Goal: Task Accomplishment & Management: Complete application form

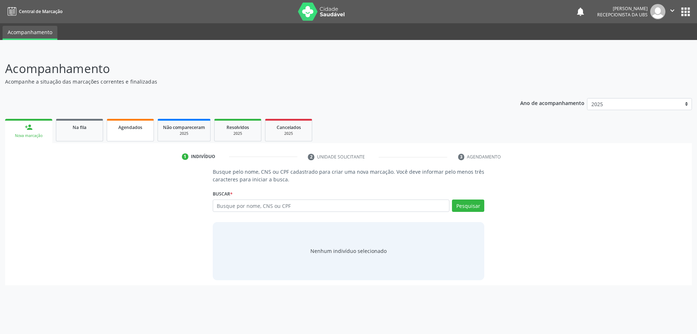
click at [143, 136] on link "Agendados" at bounding box center [130, 130] width 47 height 23
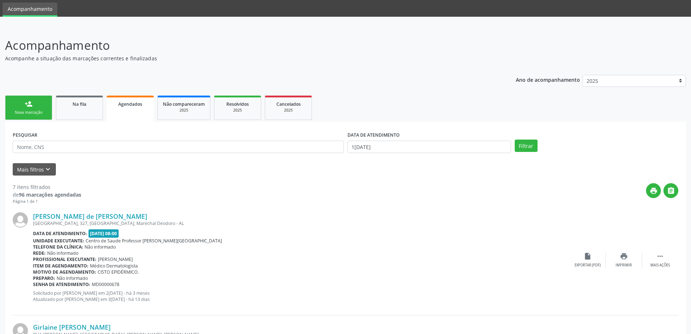
scroll to position [36, 0]
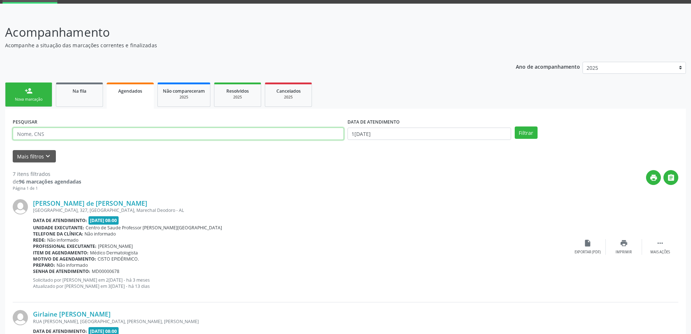
click at [162, 139] on input "text" at bounding box center [178, 133] width 331 height 12
click at [515, 126] on button "Filtrar" at bounding box center [526, 132] width 23 height 12
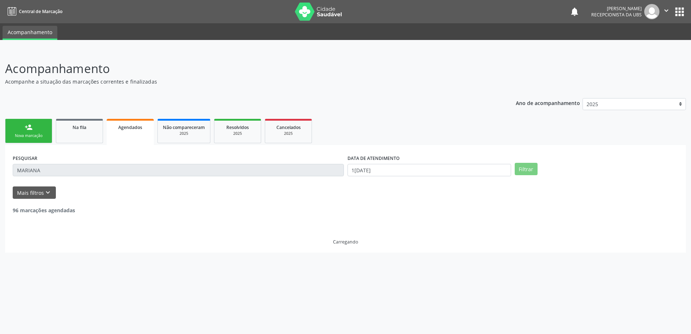
scroll to position [0, 0]
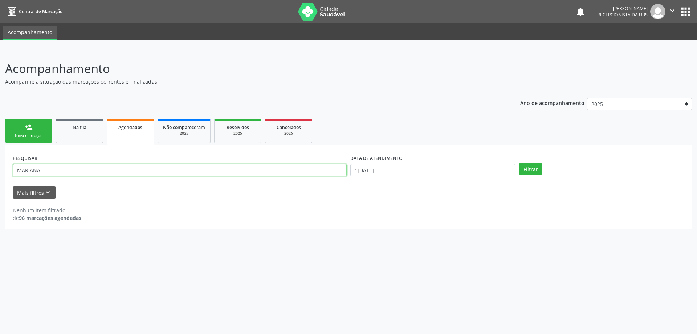
click at [161, 170] on input "MARIANA" at bounding box center [180, 170] width 334 height 12
type input "M"
click at [178, 127] on span "Não compareceram" at bounding box center [184, 127] width 42 height 6
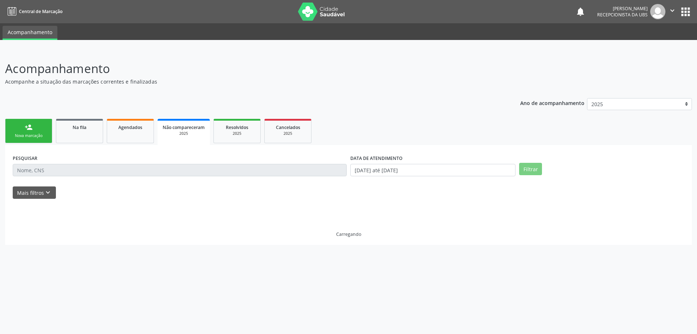
click at [179, 54] on div "Acompanhamento Acompanhe a situação das marcações correntes e finalizadas Relat…" at bounding box center [348, 191] width 697 height 283
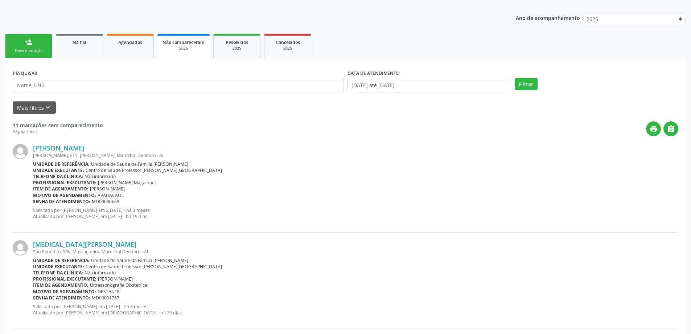
scroll to position [73, 0]
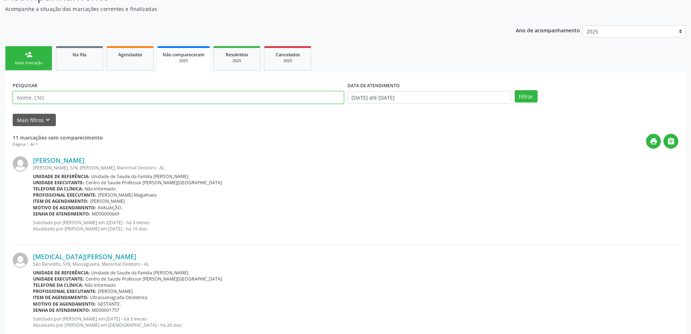
click at [156, 98] on input "text" at bounding box center [178, 97] width 331 height 12
click at [105, 85] on div "PESQUISAR" at bounding box center [178, 94] width 335 height 28
click at [105, 92] on input "text" at bounding box center [178, 97] width 331 height 12
click at [94, 67] on link "Na fila" at bounding box center [79, 58] width 47 height 24
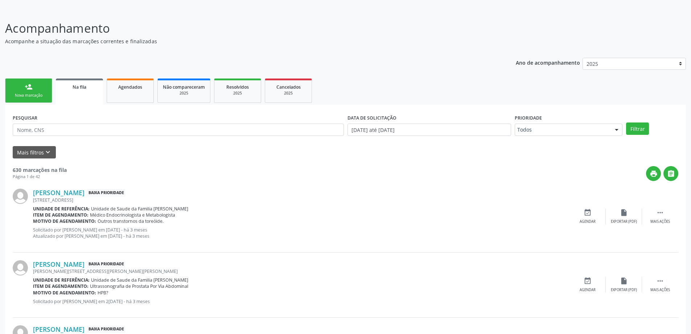
scroll to position [0, 0]
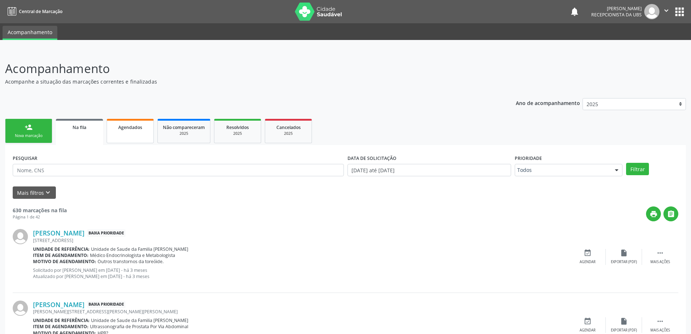
click at [130, 128] on span "Agendados" at bounding box center [130, 127] width 24 height 6
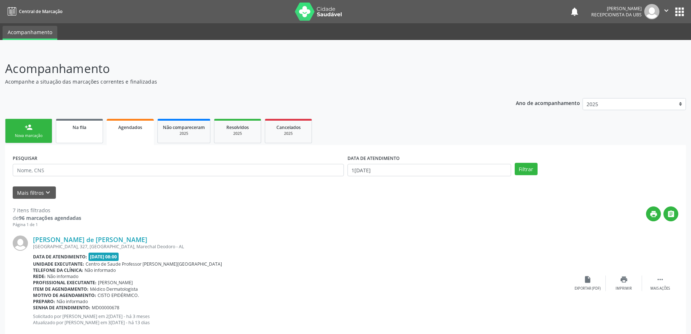
click at [84, 120] on link "Na fila" at bounding box center [79, 131] width 47 height 24
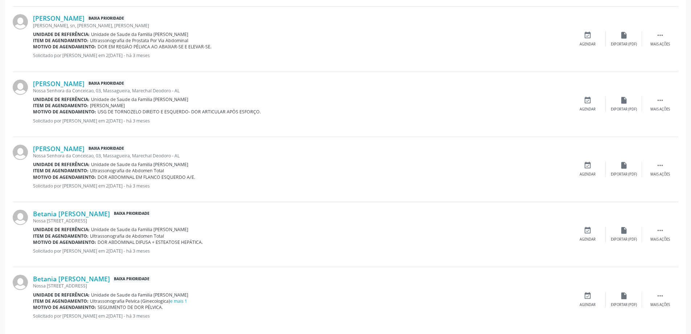
scroll to position [903, 0]
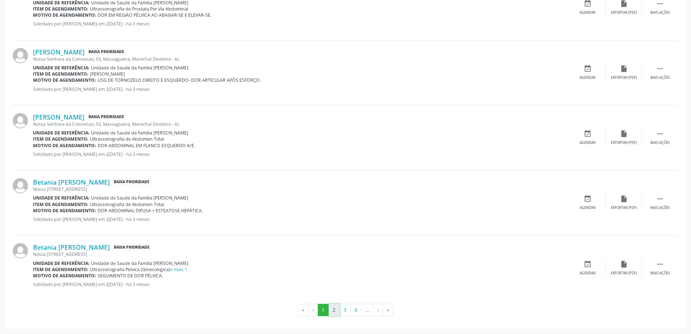
click at [335, 307] on button "2" at bounding box center [334, 309] width 11 height 12
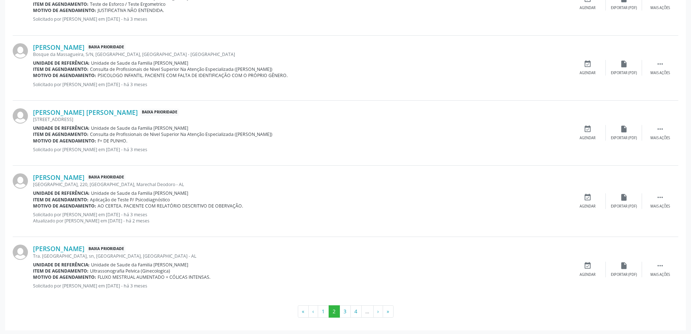
scroll to position [909, 0]
click at [347, 311] on button "3" at bounding box center [345, 309] width 11 height 12
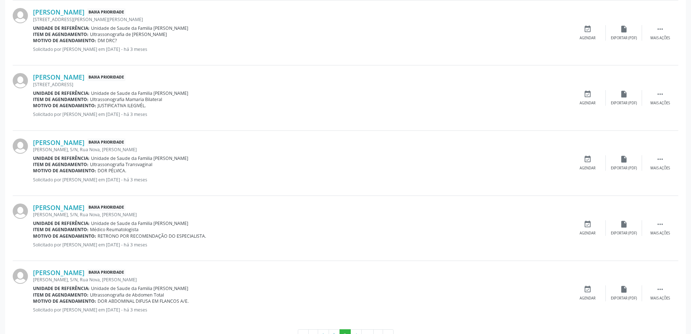
scroll to position [897, 0]
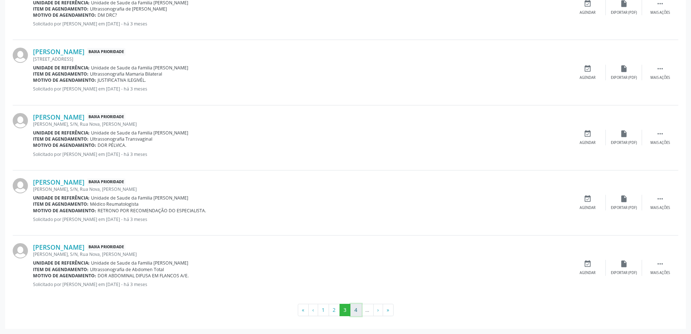
click at [352, 311] on button "4" at bounding box center [356, 309] width 11 height 12
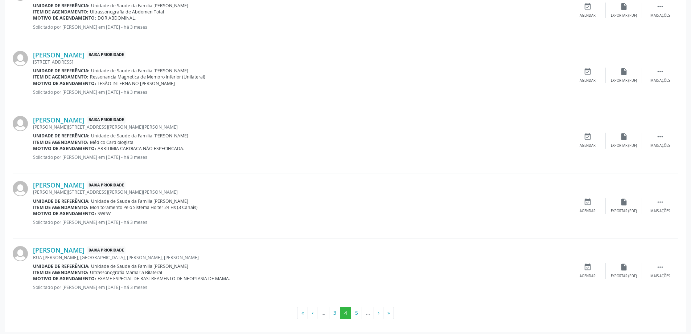
scroll to position [909, 0]
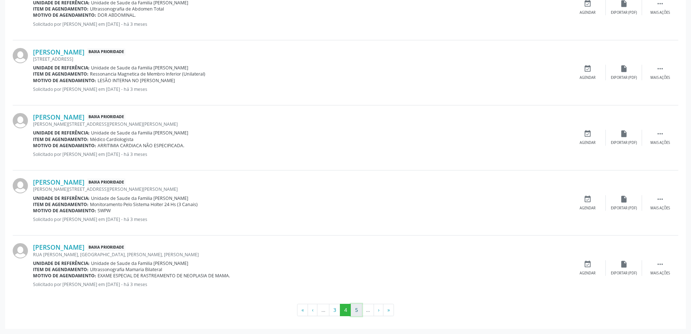
click at [362, 310] on button "5" at bounding box center [356, 309] width 11 height 12
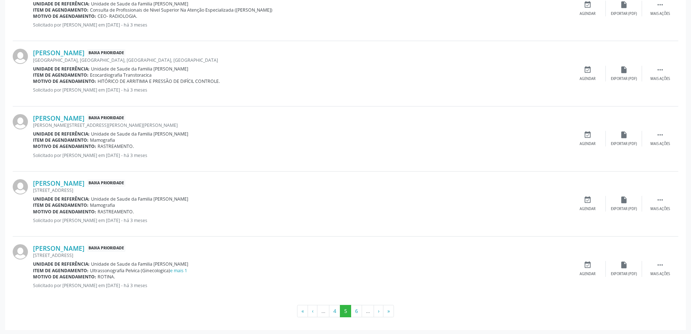
scroll to position [897, 0]
click at [362, 310] on button "6" at bounding box center [356, 309] width 11 height 12
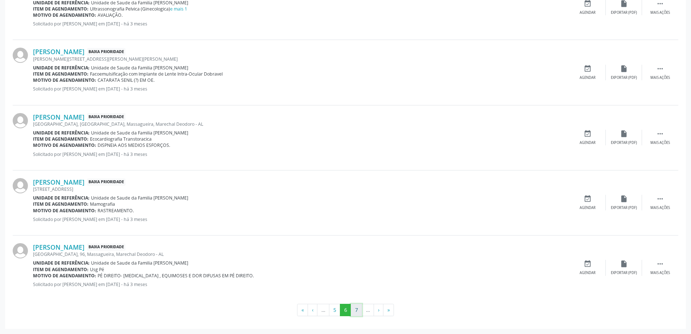
click at [358, 305] on button "7" at bounding box center [356, 309] width 11 height 12
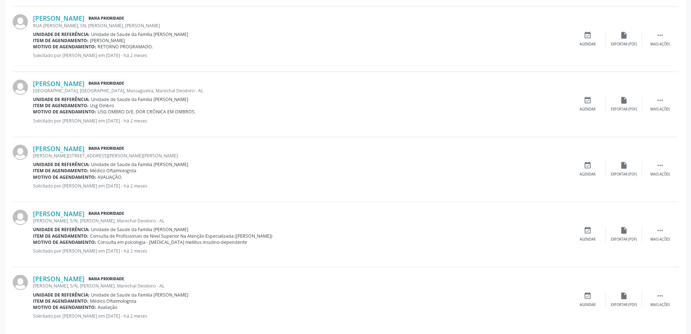
scroll to position [903, 0]
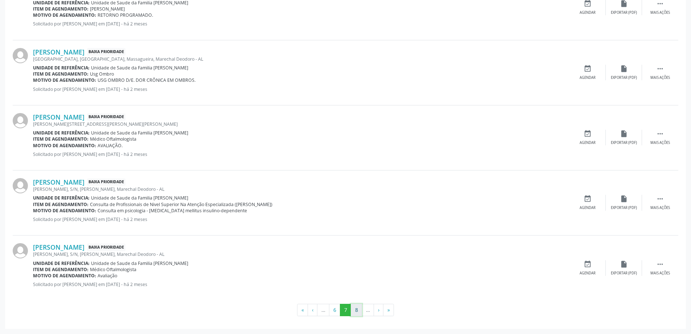
click at [359, 313] on button "8" at bounding box center [356, 309] width 11 height 12
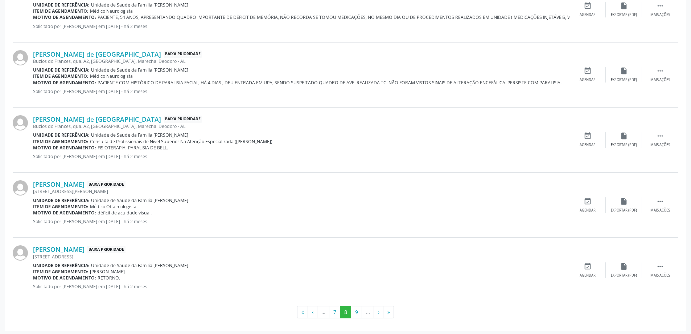
scroll to position [909, 0]
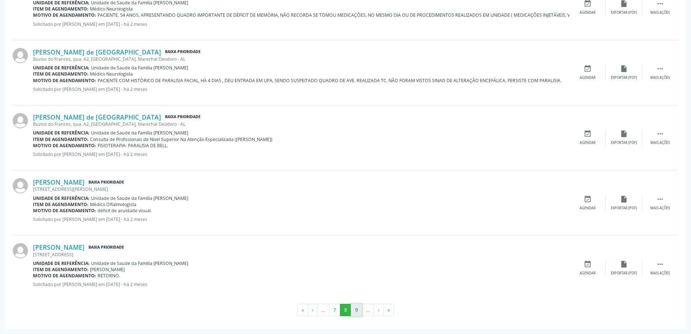
click at [359, 309] on button "9" at bounding box center [356, 309] width 11 height 12
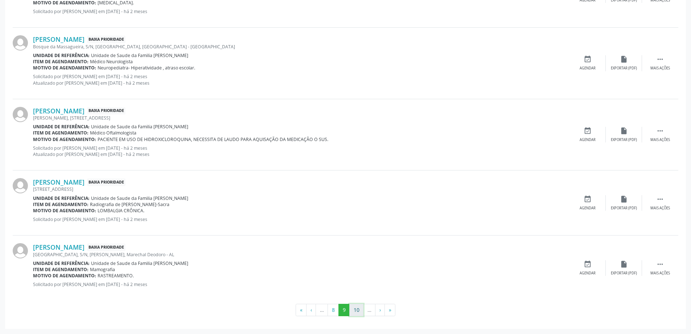
click at [354, 313] on button "10" at bounding box center [357, 309] width 14 height 12
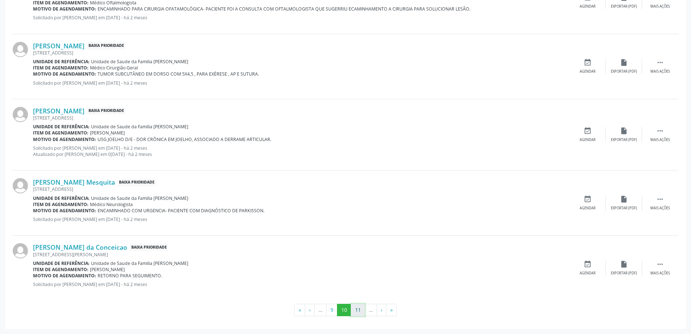
click at [356, 307] on button "11" at bounding box center [358, 309] width 14 height 12
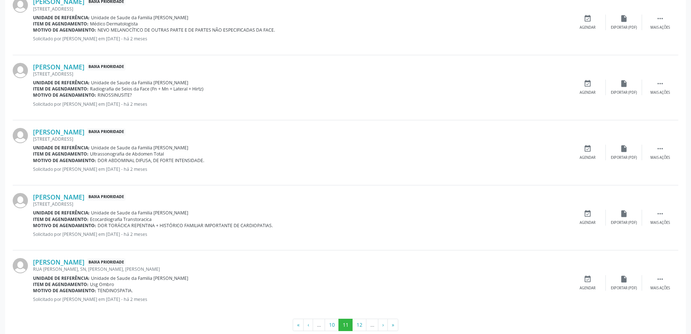
scroll to position [903, 0]
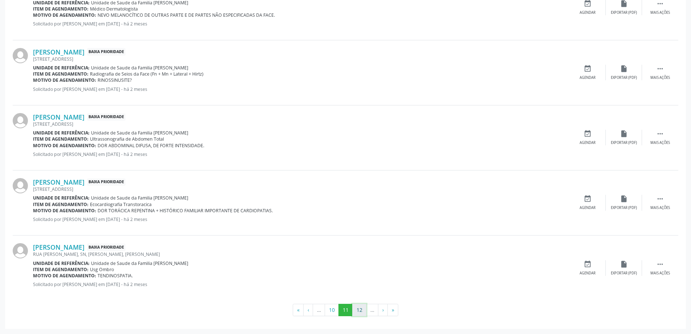
click at [359, 307] on button "12" at bounding box center [359, 309] width 14 height 12
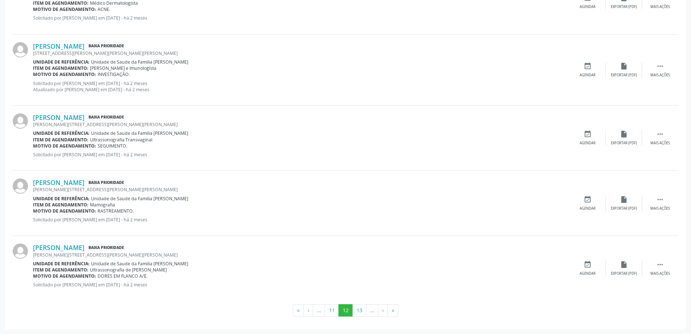
scroll to position [909, 0]
click at [359, 308] on button "13" at bounding box center [359, 309] width 14 height 12
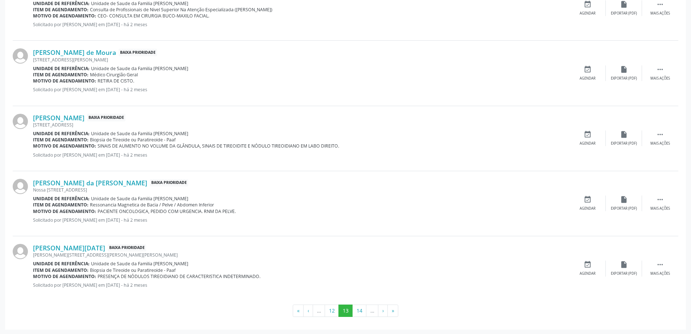
scroll to position [897, 0]
click at [358, 311] on button "14" at bounding box center [359, 309] width 14 height 12
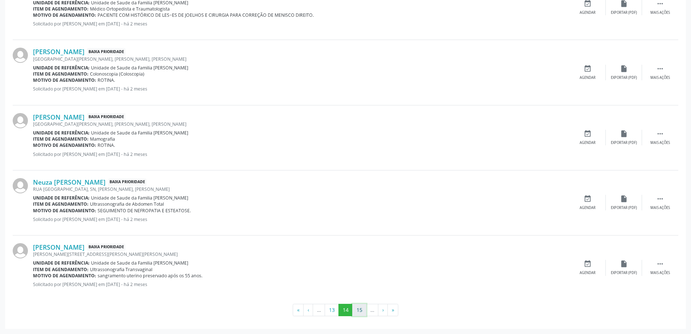
click at [359, 313] on button "15" at bounding box center [359, 309] width 14 height 12
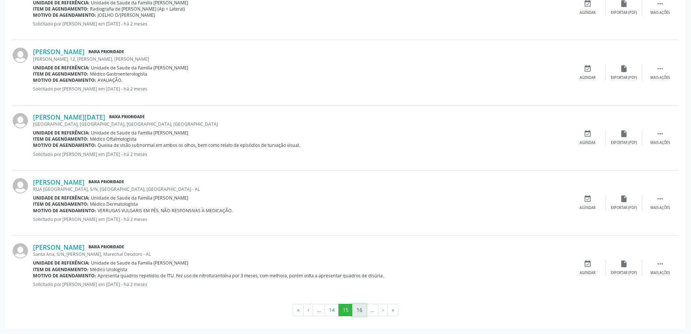
click at [359, 310] on button "16" at bounding box center [359, 309] width 14 height 12
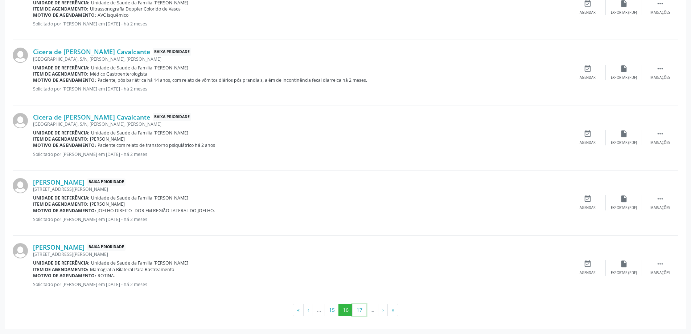
click at [357, 312] on button "17" at bounding box center [359, 309] width 14 height 12
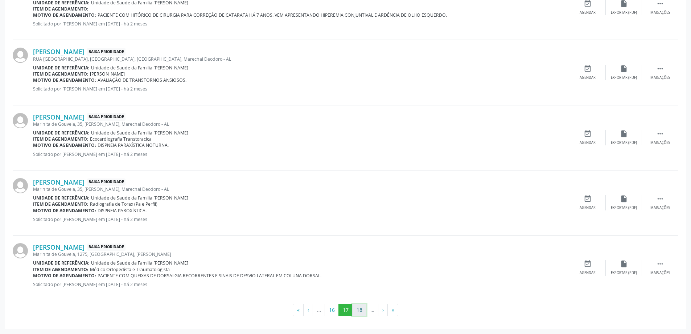
click at [362, 313] on button "18" at bounding box center [359, 309] width 14 height 12
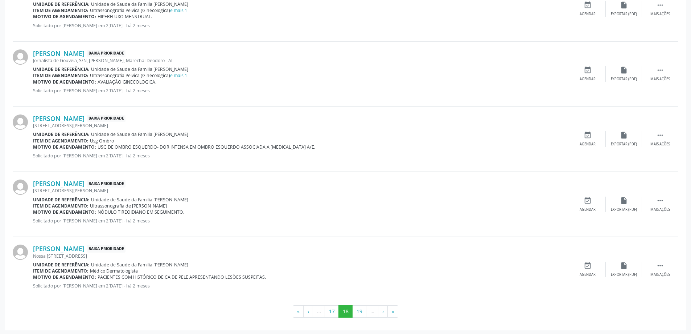
scroll to position [909, 0]
click at [360, 309] on button "19" at bounding box center [359, 309] width 14 height 12
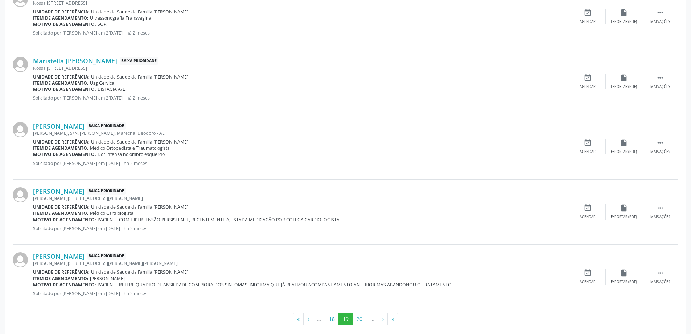
scroll to position [897, 0]
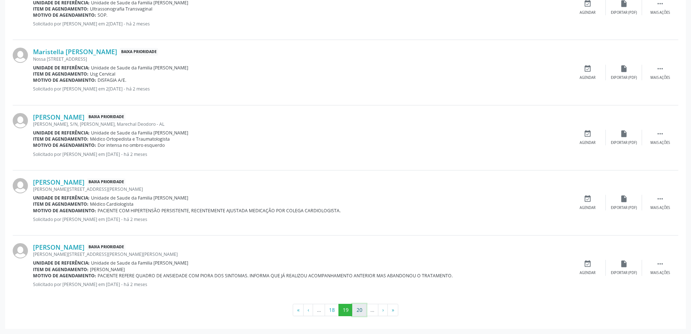
click at [363, 311] on button "20" at bounding box center [359, 309] width 14 height 12
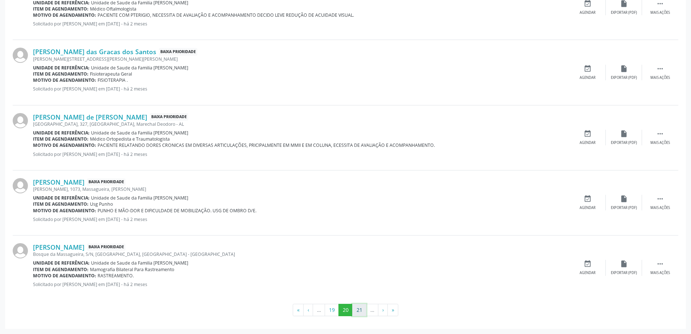
click at [363, 310] on button "21" at bounding box center [359, 309] width 14 height 12
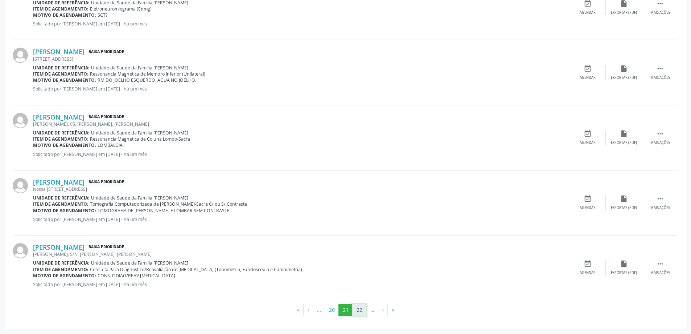
click at [363, 306] on button "22" at bounding box center [359, 309] width 14 height 12
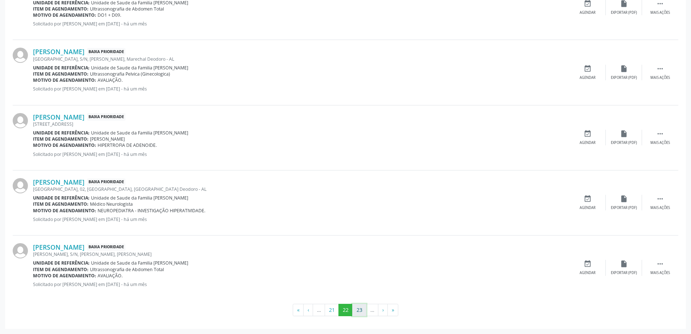
click at [360, 307] on button "23" at bounding box center [359, 309] width 14 height 12
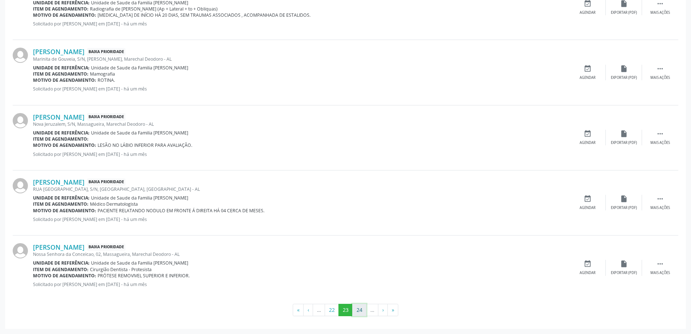
click at [363, 307] on button "24" at bounding box center [359, 309] width 14 height 12
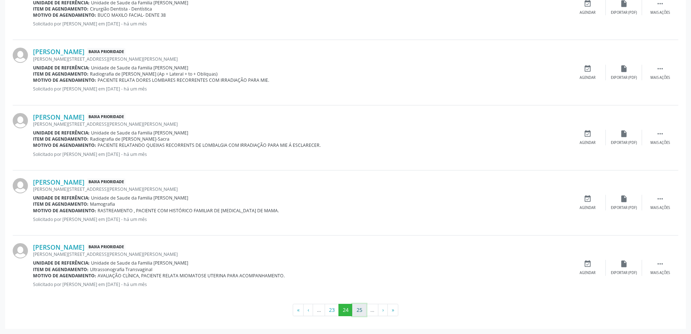
click at [366, 307] on button "25" at bounding box center [359, 309] width 14 height 12
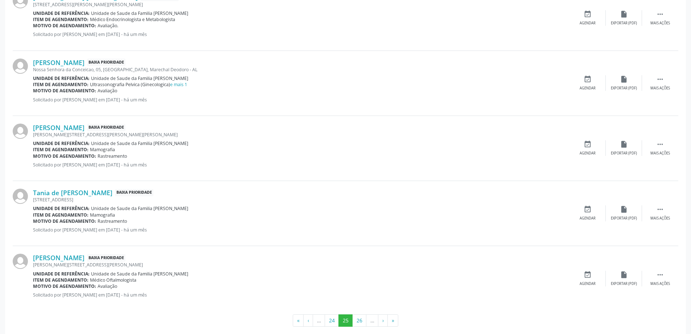
scroll to position [903, 0]
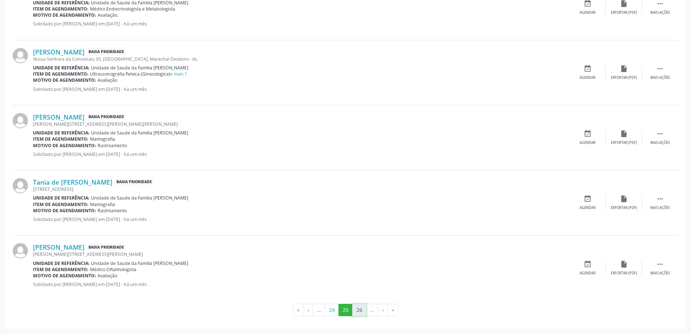
click at [360, 304] on button "26" at bounding box center [359, 309] width 14 height 12
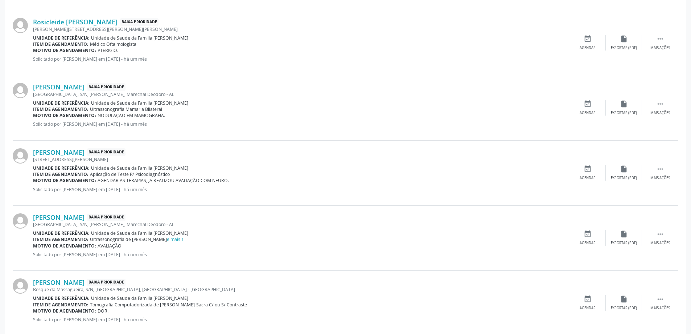
scroll to position [897, 0]
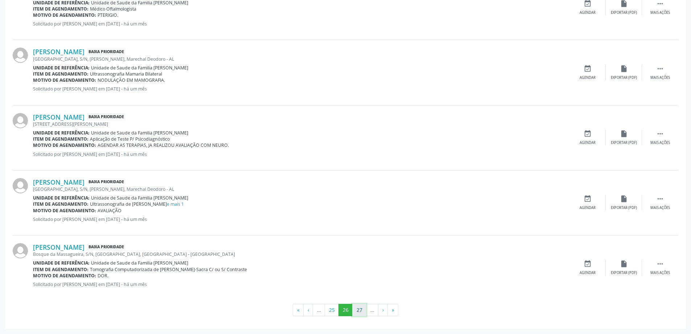
click at [363, 307] on button "27" at bounding box center [359, 309] width 14 height 12
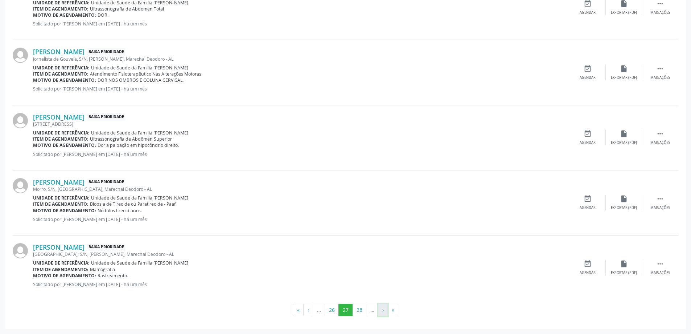
click at [386, 313] on button "›" at bounding box center [383, 309] width 10 height 12
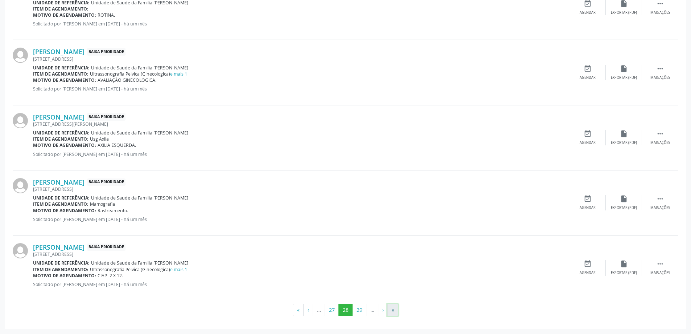
click at [395, 309] on button "»" at bounding box center [393, 309] width 11 height 12
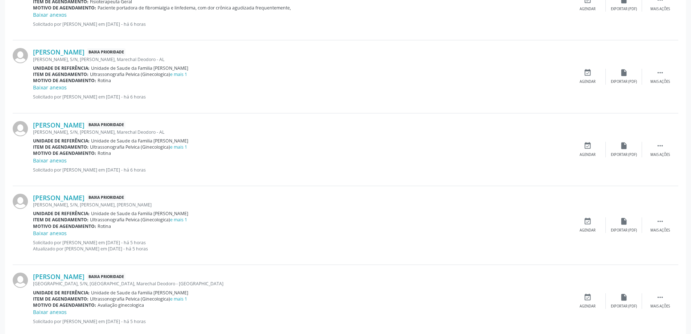
scroll to position [1017, 0]
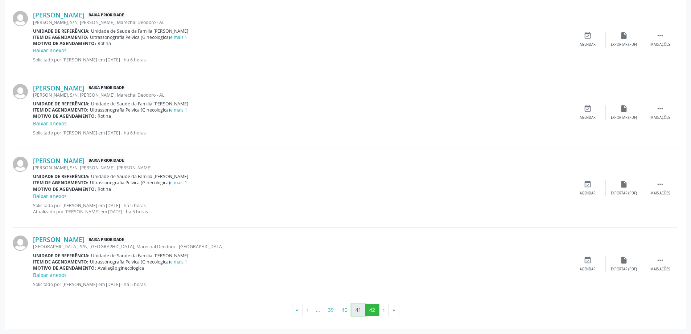
click at [361, 305] on button "41" at bounding box center [359, 309] width 14 height 12
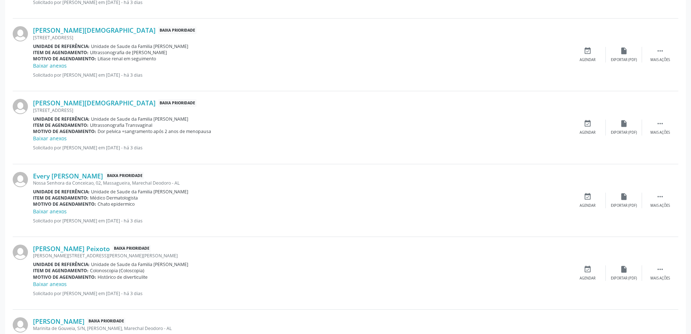
scroll to position [1011, 0]
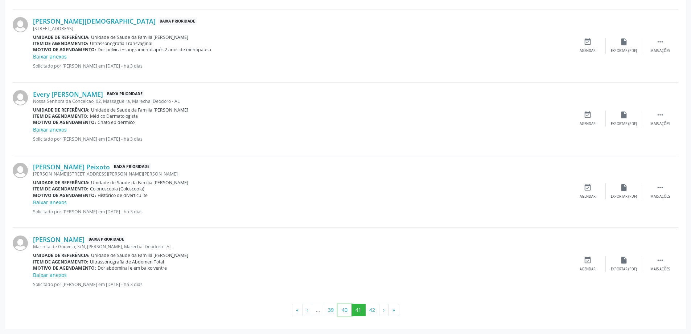
drag, startPoint x: 341, startPoint y: 311, endPoint x: 348, endPoint y: 316, distance: 8.7
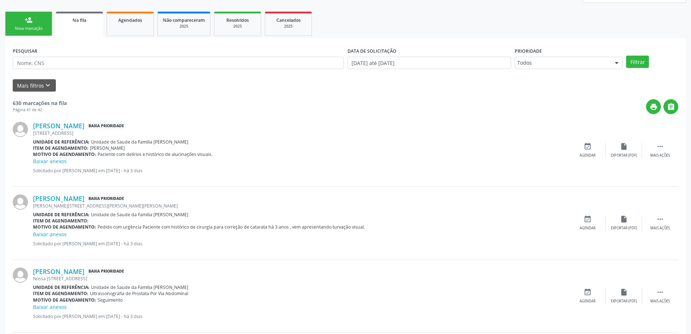
scroll to position [0, 0]
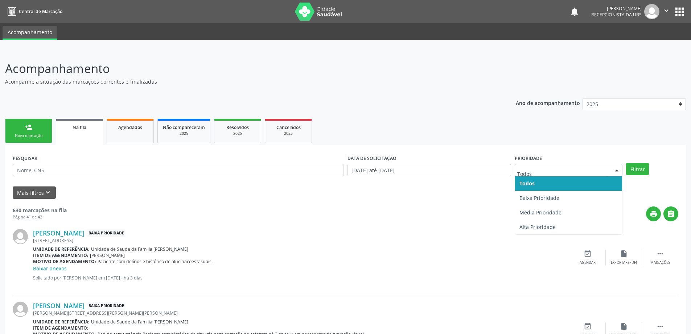
click at [535, 171] on input "text" at bounding box center [563, 173] width 90 height 15
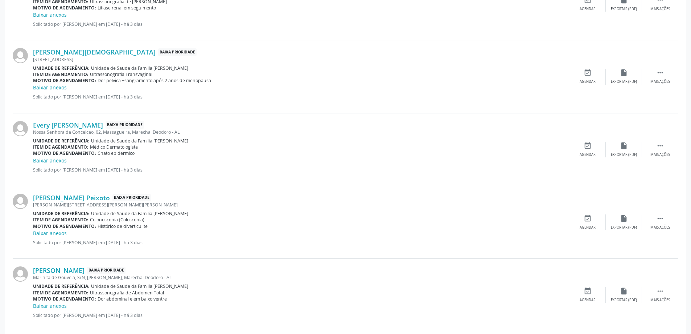
scroll to position [1011, 0]
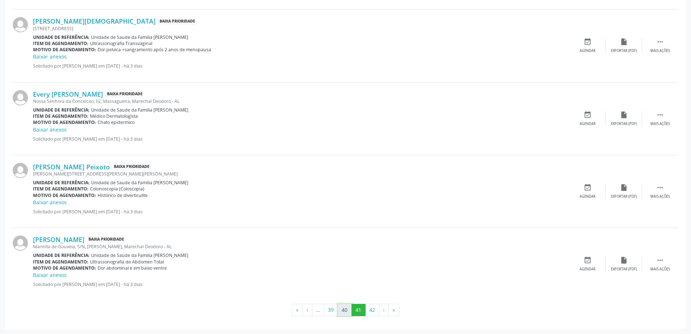
click at [344, 313] on button "40" at bounding box center [345, 309] width 14 height 12
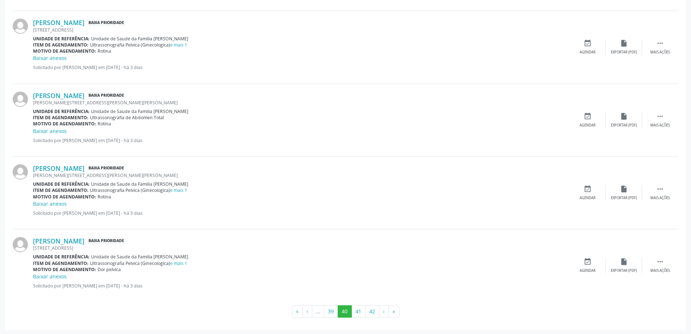
scroll to position [996, 0]
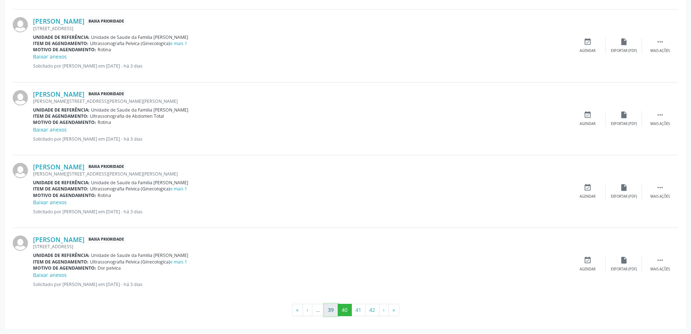
click at [333, 315] on button "39" at bounding box center [331, 309] width 14 height 12
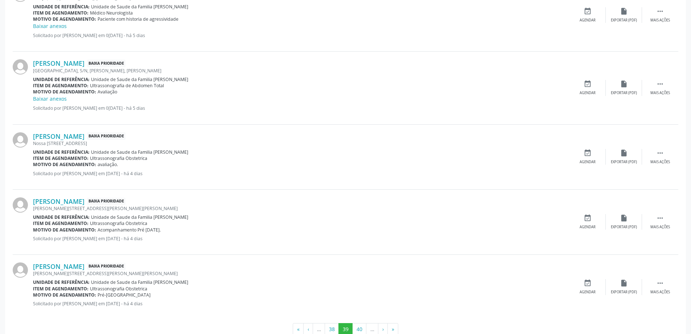
scroll to position [988, 0]
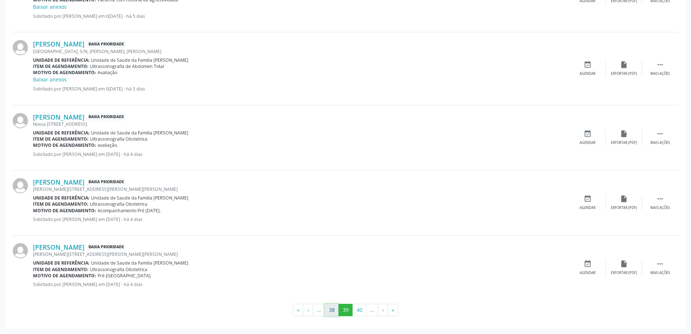
click at [337, 307] on button "38" at bounding box center [332, 309] width 14 height 12
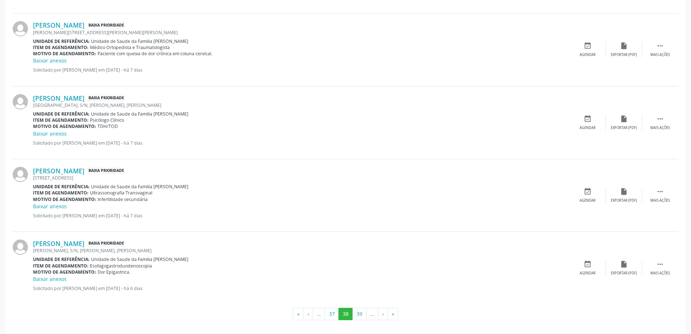
scroll to position [1011, 0]
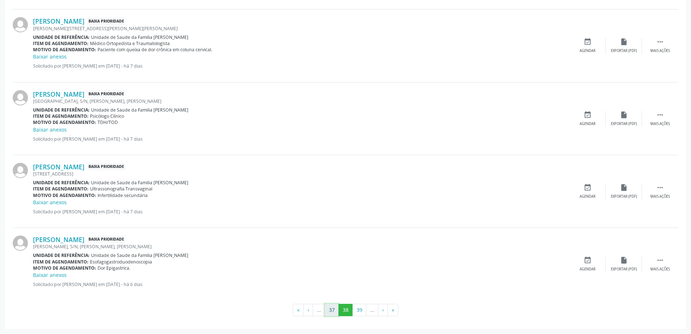
click at [333, 307] on button "37" at bounding box center [332, 309] width 14 height 12
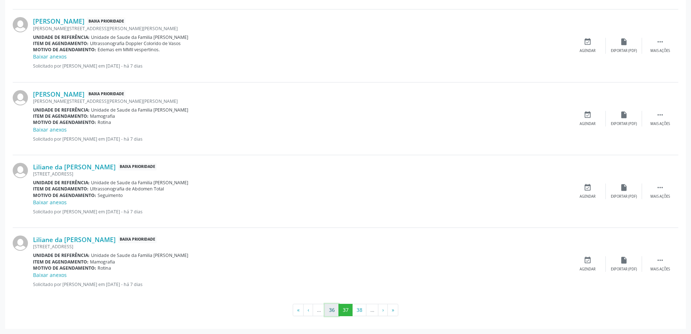
click at [334, 310] on button "36" at bounding box center [332, 309] width 14 height 12
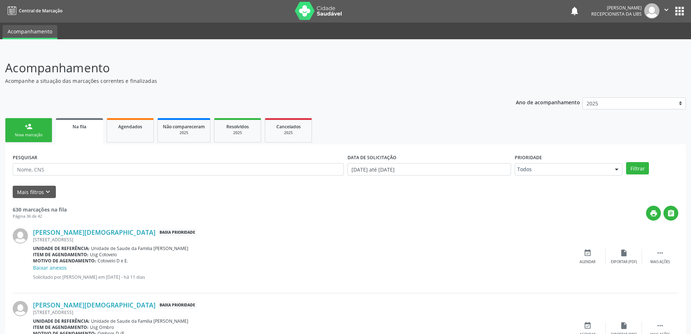
scroll to position [0, 0]
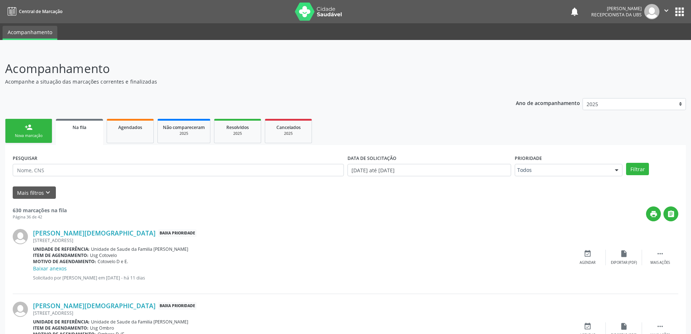
click at [37, 127] on link "person_add Nova marcação" at bounding box center [28, 131] width 47 height 24
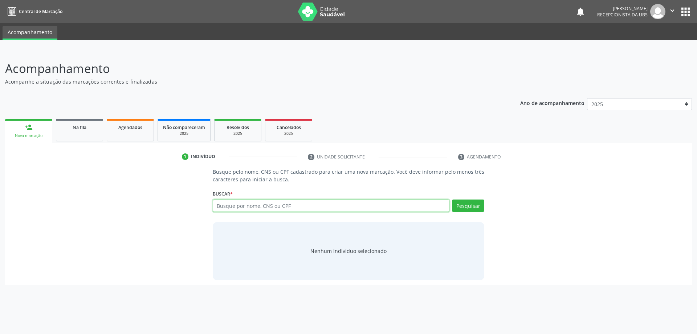
click at [225, 211] on input "text" at bounding box center [331, 205] width 237 height 12
type input "898002798954047"
drag, startPoint x: 440, startPoint y: 199, endPoint x: 253, endPoint y: 203, distance: 187.0
click at [253, 203] on div "Buscar * 898002798954047 Busque por nome, CNS ou CPF Nenhum resultado encontrad…" at bounding box center [349, 202] width 272 height 28
drag, startPoint x: 271, startPoint y: 208, endPoint x: 140, endPoint y: 187, distance: 132.7
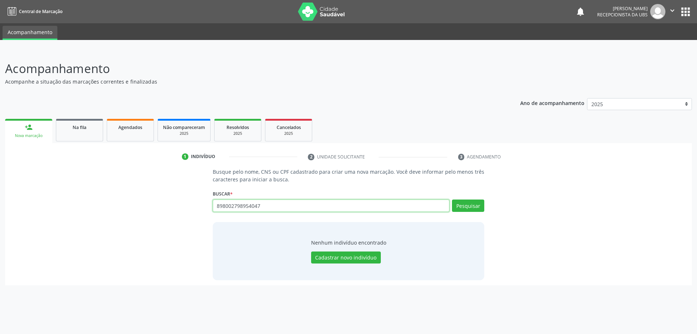
click at [140, 187] on div "Busque pelo nome, CNS ou CPF cadastrado para criar uma nova marcação. Você deve…" at bounding box center [348, 224] width 677 height 112
type input "[PERSON_NAME]"
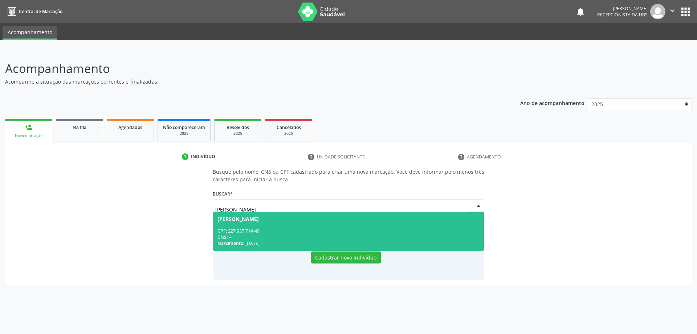
click at [315, 233] on div "CPF: 227.937.714-49" at bounding box center [348, 231] width 262 height 6
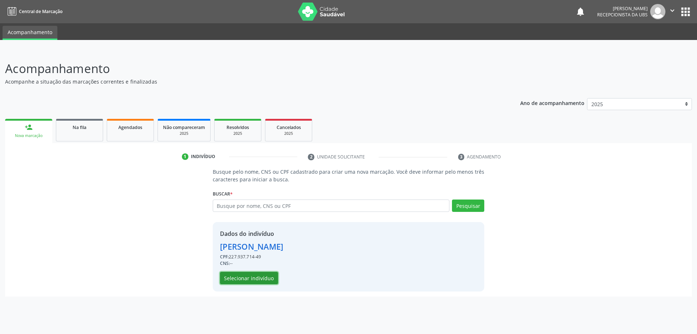
click at [246, 282] on button "Selecionar indivíduo" at bounding box center [249, 278] width 58 height 12
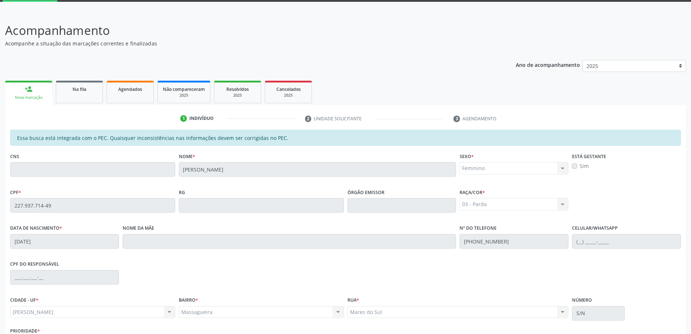
scroll to position [91, 0]
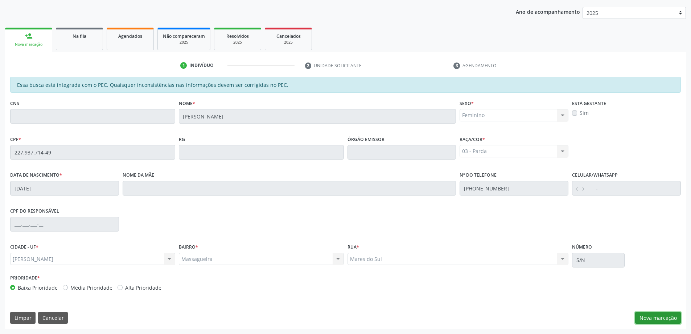
click at [650, 319] on button "Nova marcação" at bounding box center [659, 317] width 46 height 12
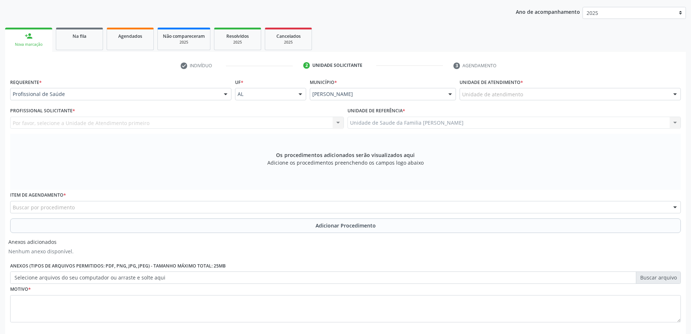
click at [597, 93] on div "Unidade de atendimento" at bounding box center [570, 94] width 221 height 12
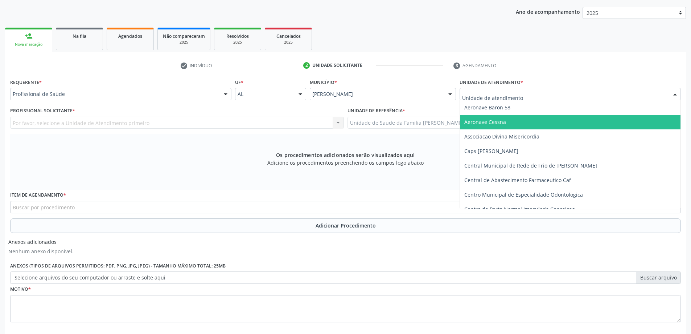
click at [169, 89] on div "Profissional de Saúde" at bounding box center [120, 94] width 221 height 12
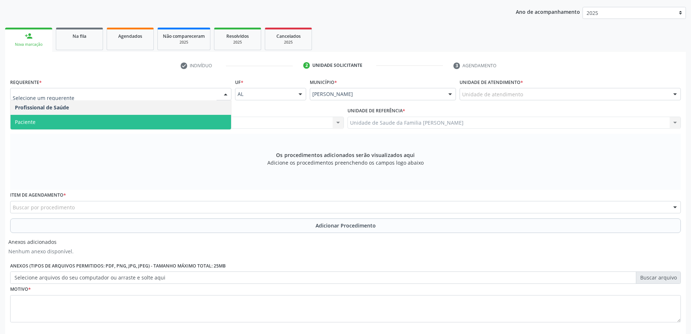
click at [114, 130] on div "Profissional Solicitante * Por favor, selecione a Unidade de Atendimento primei…" at bounding box center [177, 119] width 338 height 28
click at [89, 123] on span "Paciente" at bounding box center [121, 122] width 221 height 15
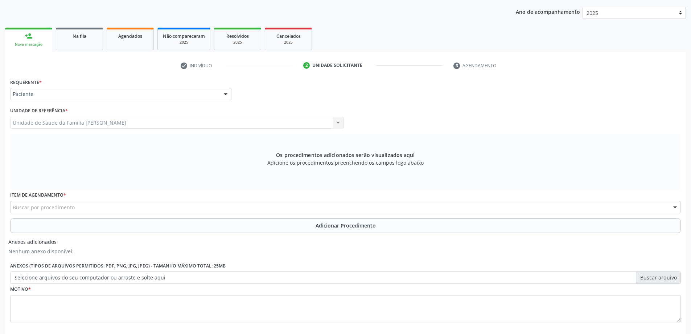
click at [89, 123] on div "Unidade de Saude da Familia Massagueira Unidade de Saude da Familia Massagueira…" at bounding box center [177, 123] width 334 height 12
type input "p"
click at [374, 193] on div "Item de agendamento * Buscar por procedimento 0304070076 - .Quimioterapia de Le…" at bounding box center [345, 200] width 671 height 23
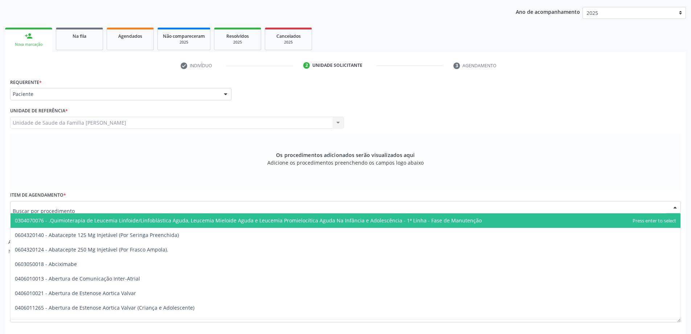
click at [88, 202] on div at bounding box center [345, 207] width 671 height 12
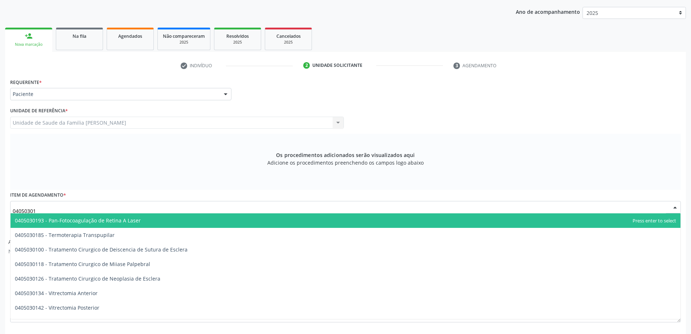
type input "040503019"
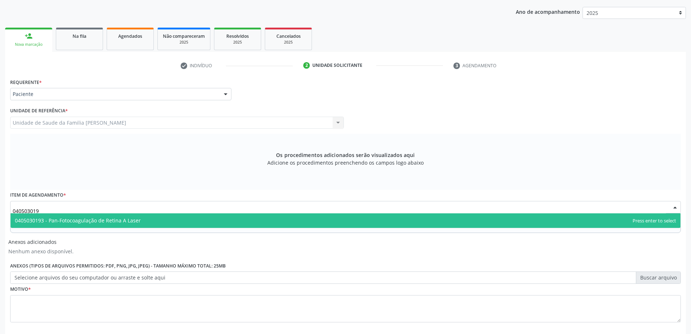
click at [86, 219] on span "0405030193 - Pan-Fotocoagulação de Retina A Laser" at bounding box center [78, 220] width 126 height 7
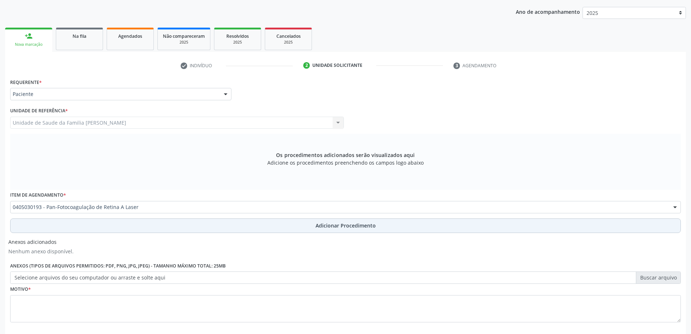
click at [86, 232] on button "Adicionar Procedimento" at bounding box center [345, 225] width 671 height 15
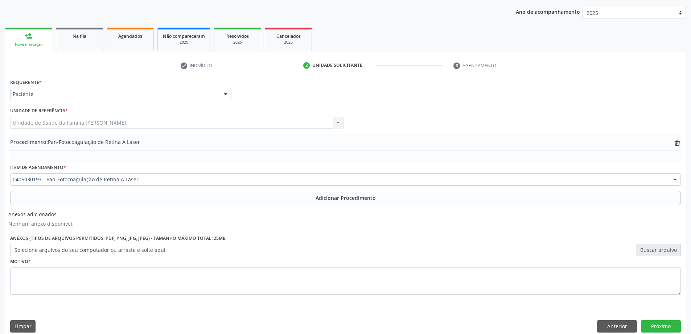
click at [36, 254] on label "Selecione arquivos do seu computador ou arraste e solte aqui" at bounding box center [345, 250] width 671 height 12
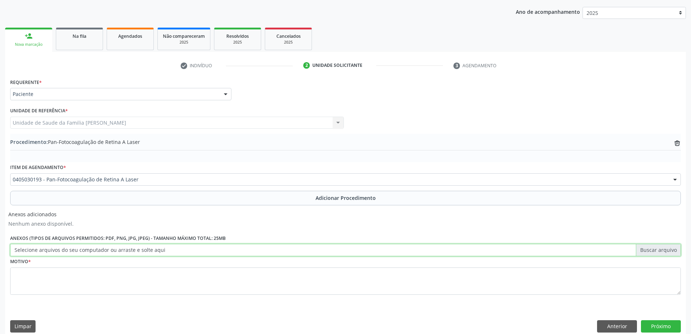
click at [36, 254] on input "Selecione arquivos do seu computador ou arraste e solte aqui" at bounding box center [345, 250] width 671 height 12
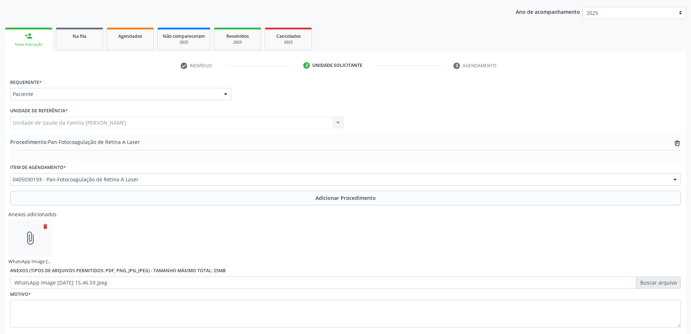
click at [69, 285] on label "WhatsApp Image [DATE] 15.46.59.jpeg" at bounding box center [345, 282] width 671 height 12
click at [69, 285] on input "WhatsApp Image [DATE] 15.46.59.jpeg" at bounding box center [345, 282] width 671 height 12
type input "C:\fakepath\WhatsApp Image [DATE] 15.46.29.jpeg"
click at [35, 240] on icon "attach_file" at bounding box center [30, 237] width 15 height 15
click at [25, 240] on icon "attach_file" at bounding box center [30, 237] width 15 height 15
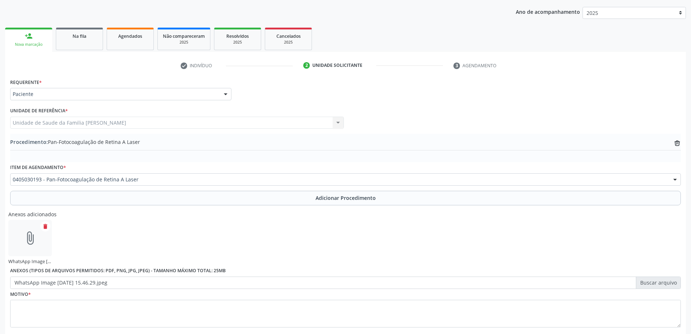
click at [34, 240] on icon "attach_file" at bounding box center [30, 237] width 15 height 15
click at [45, 228] on icon "delete" at bounding box center [45, 226] width 7 height 7
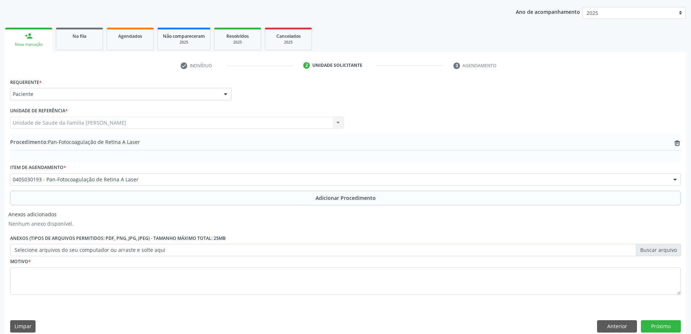
click at [42, 250] on label "Selecione arquivos do seu computador ou arraste e solte aqui" at bounding box center [345, 250] width 671 height 12
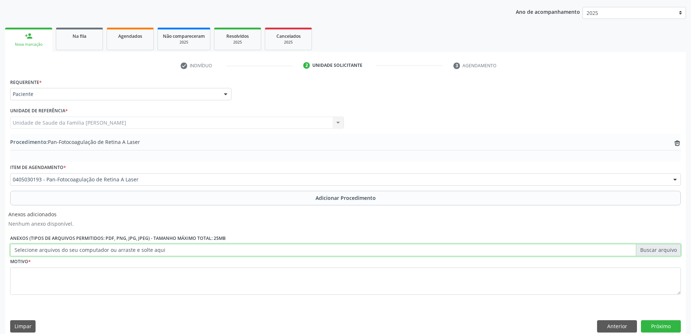
click at [42, 250] on input "Selecione arquivos do seu computador ou arraste e solte aqui" at bounding box center [345, 250] width 671 height 12
type input "C:\fakepath\WhatsApp Image [DATE] 15.46.59.jpeg"
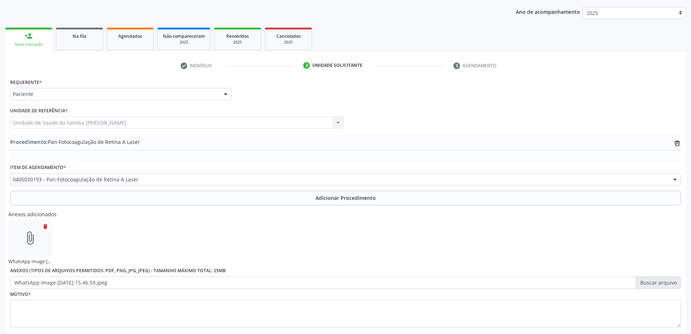
click at [29, 282] on label "WhatsApp Image [DATE] 15.46.59.jpeg" at bounding box center [345, 282] width 671 height 12
click at [29, 282] on input "WhatsApp Image [DATE] 15.46.59.jpeg" at bounding box center [345, 282] width 671 height 12
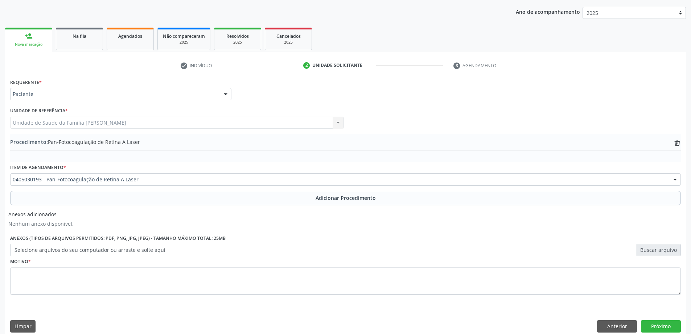
click at [105, 255] on label "Selecione arquivos do seu computador ou arraste e solte aqui" at bounding box center [345, 250] width 671 height 12
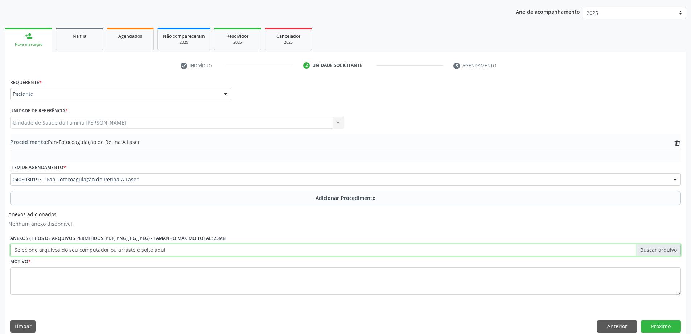
click at [105, 255] on input "Selecione arquivos do seu computador ou arraste e solte aqui" at bounding box center [345, 250] width 671 height 12
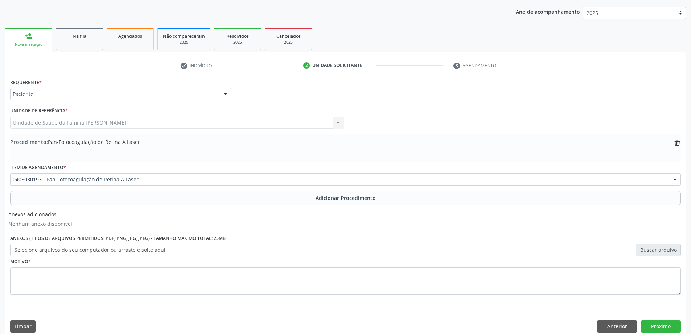
click at [50, 247] on label "Selecione arquivos do seu computador ou arraste e solte aqui" at bounding box center [345, 250] width 671 height 12
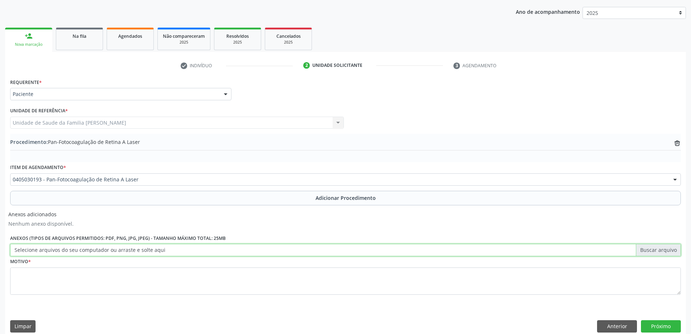
click at [50, 247] on input "Selecione arquivos do seu computador ou arraste e solte aqui" at bounding box center [345, 250] width 671 height 12
type input "C:\fakepath\WhatsApp Image 2[DATE]5.49.11 (1).jpeg"
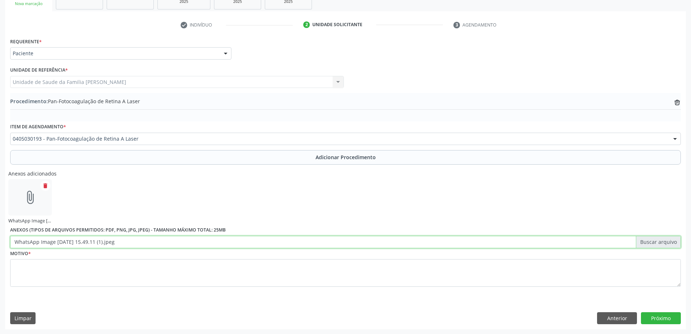
scroll to position [132, 0]
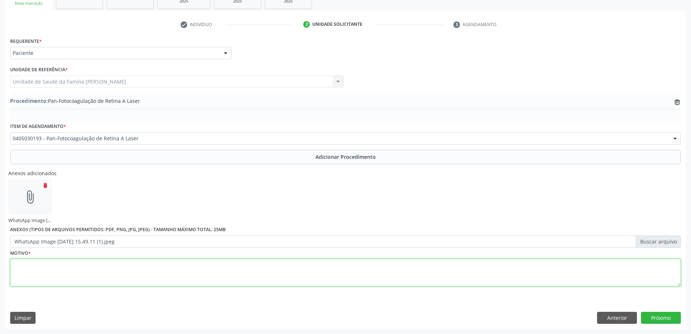
click at [49, 280] on textarea at bounding box center [345, 272] width 671 height 28
type textarea "Retinopatia diabetica proliferativa. OE e OD"
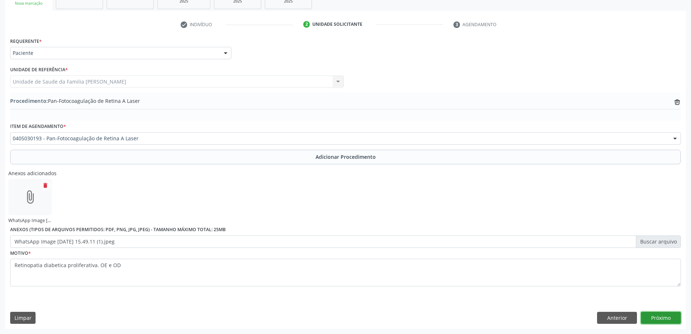
click at [649, 319] on button "Próximo" at bounding box center [661, 317] width 40 height 12
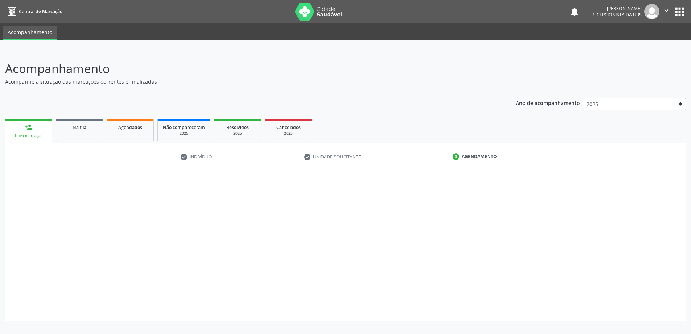
scroll to position [0, 0]
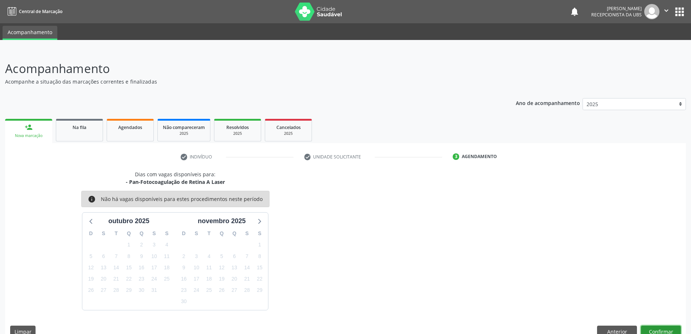
click at [670, 329] on button "Confirmar" at bounding box center [661, 331] width 40 height 12
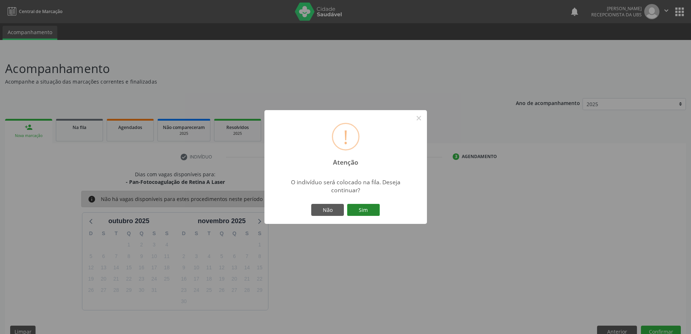
click at [358, 211] on button "Sim" at bounding box center [363, 210] width 33 height 12
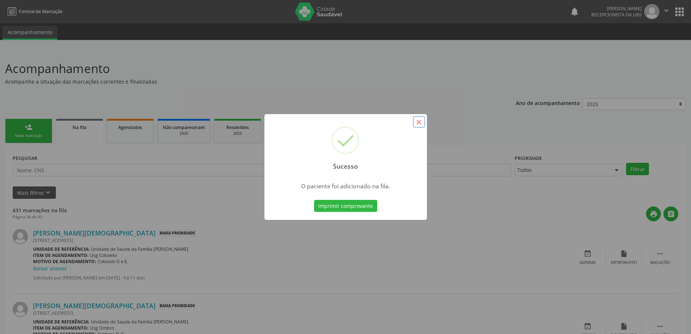
click at [424, 117] on button "×" at bounding box center [419, 122] width 12 height 12
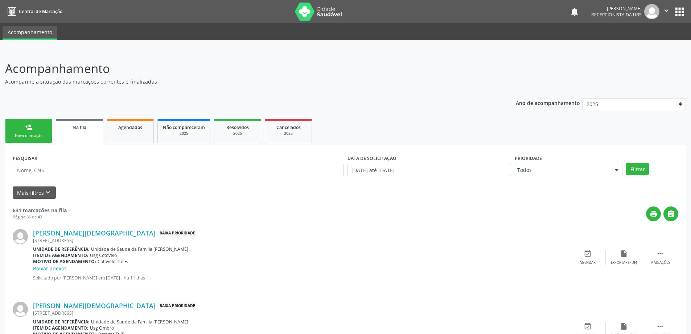
click at [20, 128] on link "person_add Nova marcação" at bounding box center [28, 131] width 47 height 24
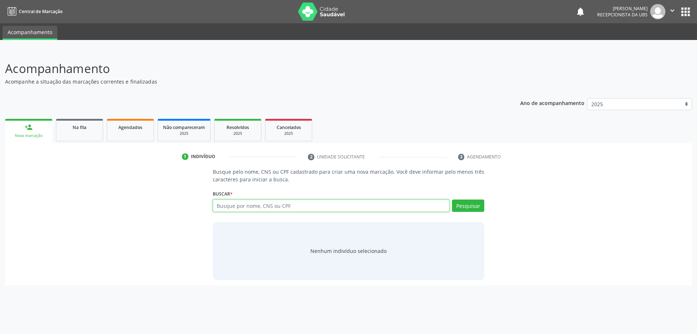
click at [243, 204] on input "text" at bounding box center [331, 205] width 237 height 12
type input "708406785286766"
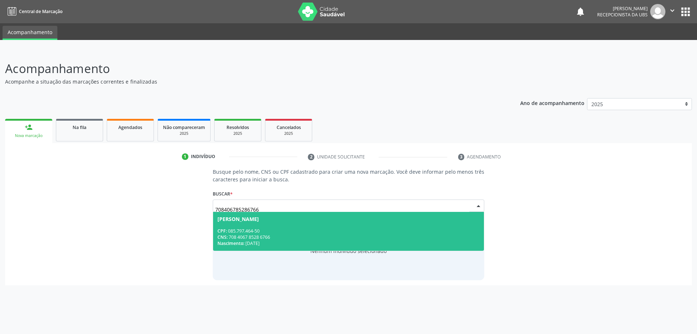
drag, startPoint x: 244, startPoint y: 220, endPoint x: 252, endPoint y: 223, distance: 8.5
click at [252, 223] on span "[PERSON_NAME] CPF: 085.797.464-50 CNS: 708 4067 8528 6766 Nascimento: [DATE]" at bounding box center [348, 231] width 271 height 39
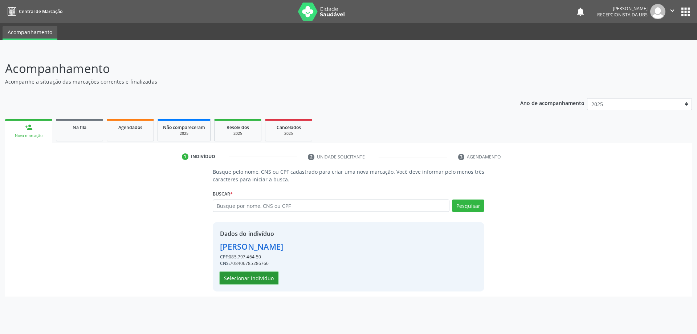
click at [244, 278] on button "Selecionar indivíduo" at bounding box center [249, 278] width 58 height 12
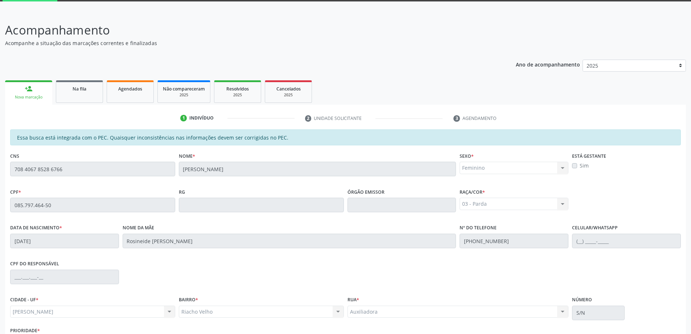
scroll to position [91, 0]
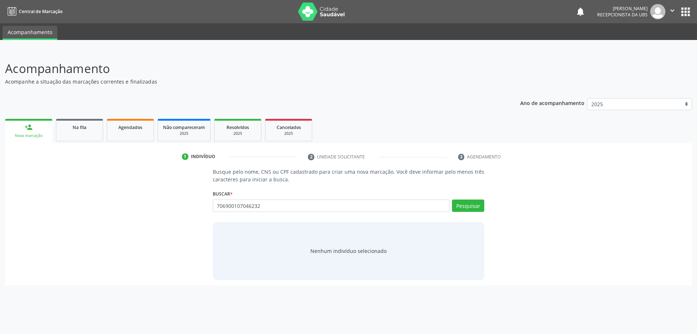
type input "706900107046232"
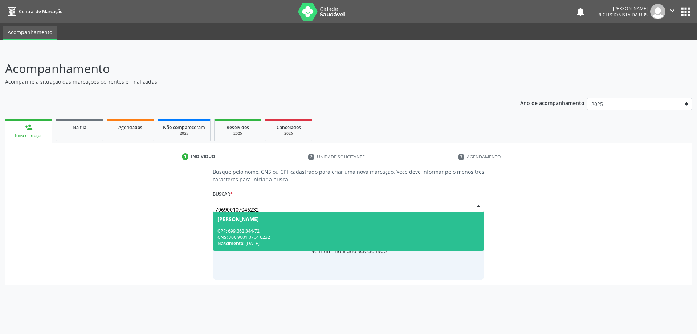
click at [261, 228] on div "CPF: 699.362.344-72" at bounding box center [348, 231] width 262 height 6
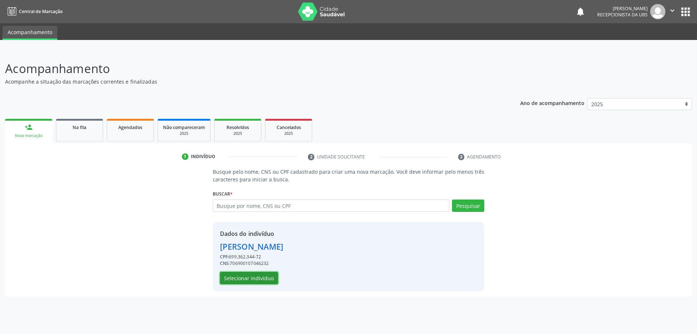
click at [261, 283] on button "Selecionar indivíduo" at bounding box center [249, 278] width 58 height 12
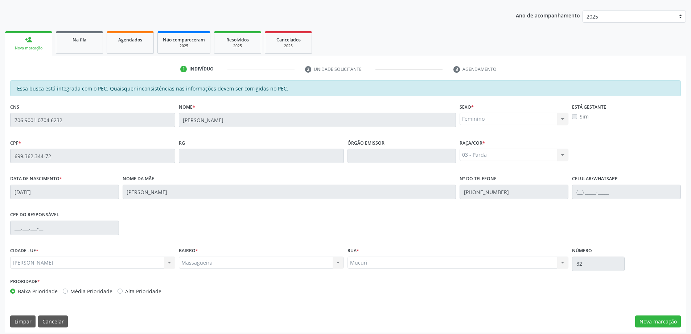
scroll to position [91, 0]
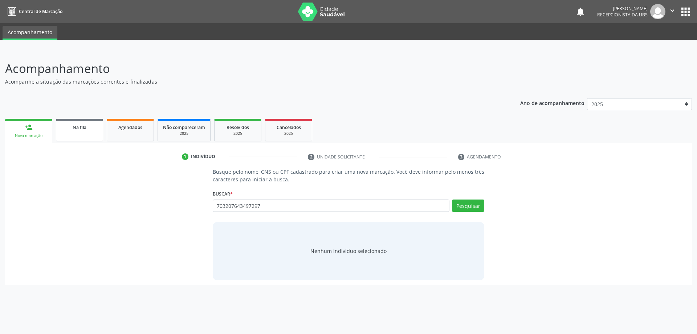
type input "703207643497297"
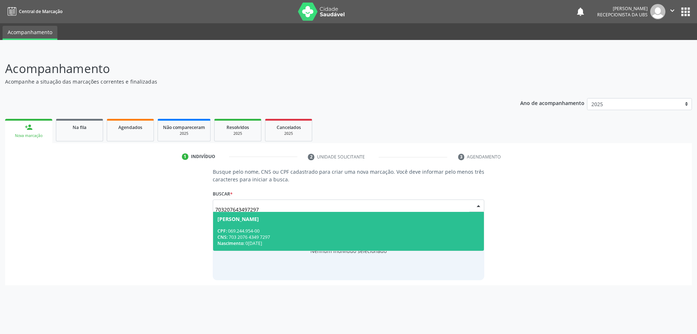
click at [256, 229] on div "CPF: 069.244.954-00" at bounding box center [348, 231] width 262 height 6
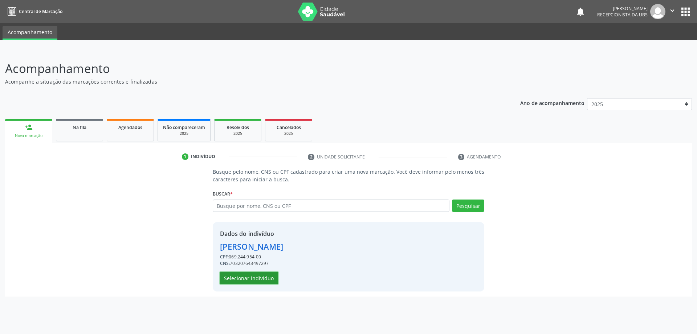
click at [261, 279] on button "Selecionar indivíduo" at bounding box center [249, 278] width 58 height 12
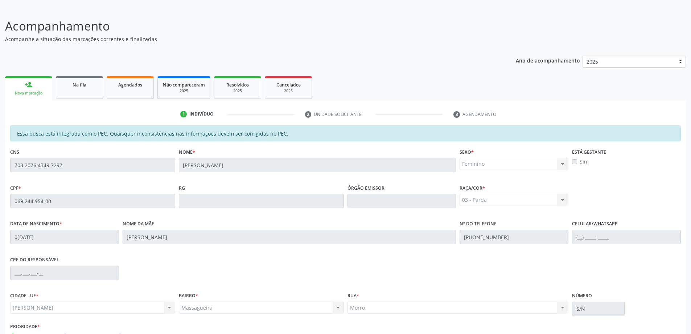
scroll to position [91, 0]
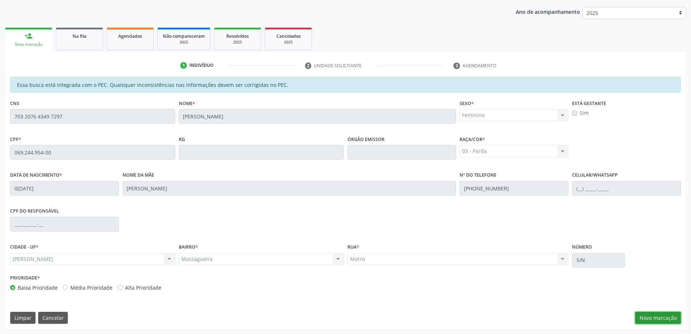
click at [669, 320] on button "Nova marcação" at bounding box center [659, 317] width 46 height 12
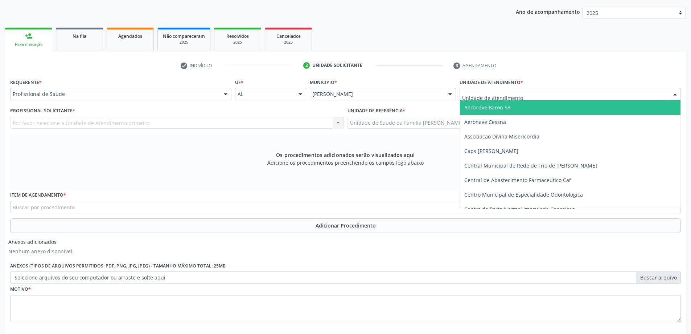
click at [607, 93] on div at bounding box center [570, 94] width 221 height 12
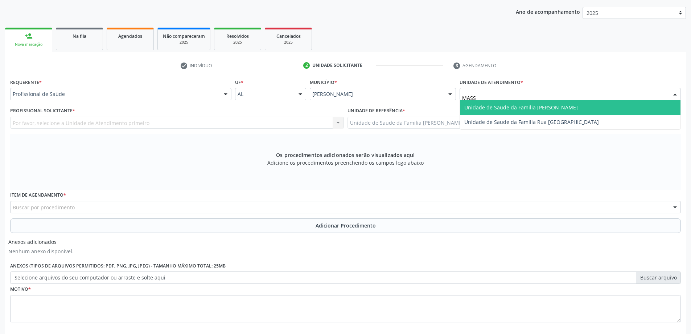
type input "MASSA"
click at [608, 105] on span "Unidade de Saude da Familia [PERSON_NAME]" at bounding box center [570, 107] width 221 height 15
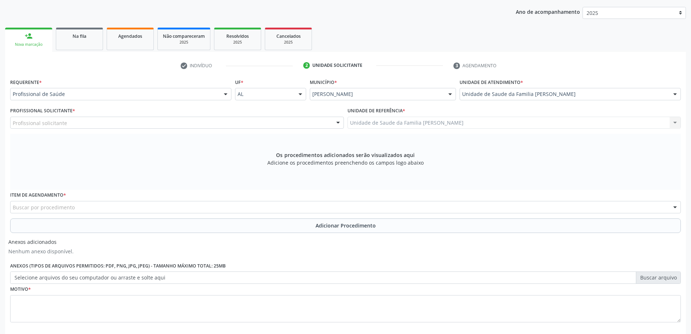
click at [222, 117] on div "Profissional solicitante" at bounding box center [177, 123] width 334 height 12
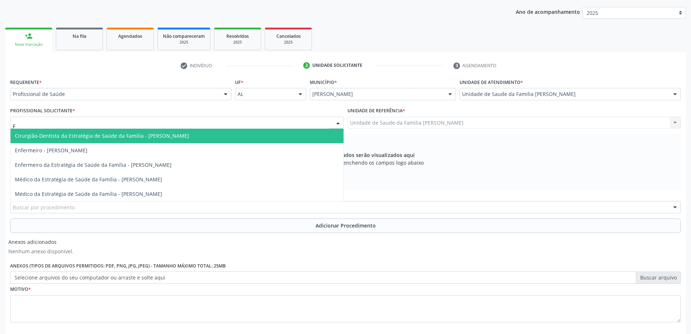
type input "FA"
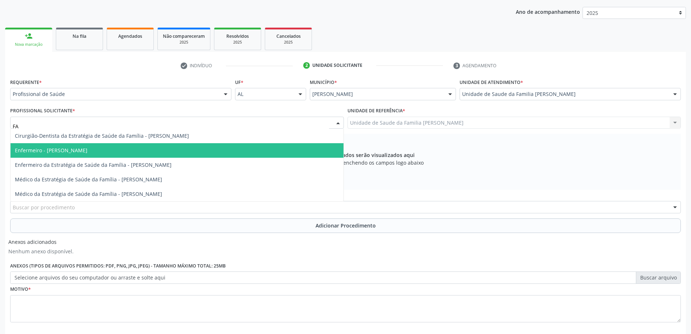
click at [197, 148] on span "Enfermeiro - Fabiana Carla Silva de Melo Alves" at bounding box center [177, 150] width 333 height 15
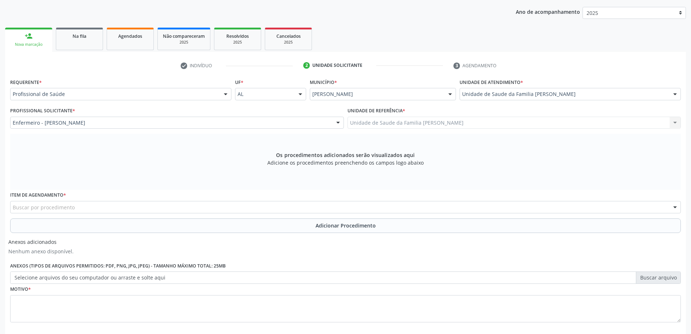
click at [120, 205] on div "Buscar por procedimento" at bounding box center [345, 207] width 671 height 12
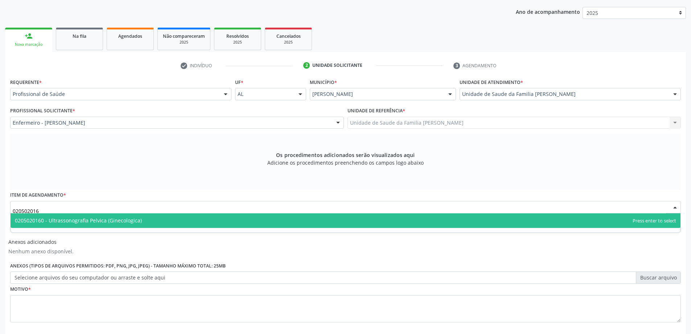
click at [118, 215] on span "0205020160 - Ultrassonografia Pelvica (Ginecologica)" at bounding box center [346, 220] width 670 height 15
type input "020502016"
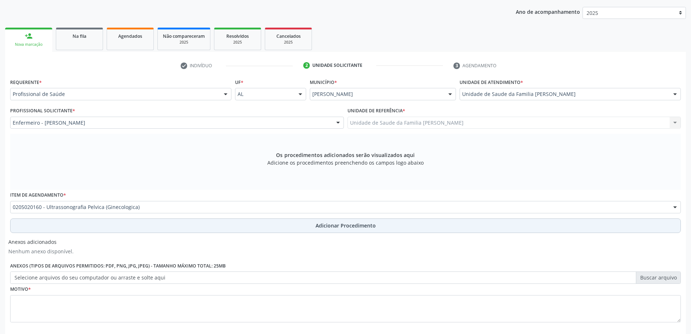
click at [119, 228] on button "Adicionar Procedimento" at bounding box center [345, 225] width 671 height 15
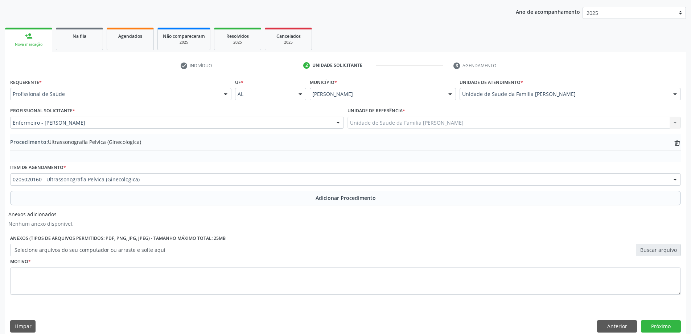
click at [111, 183] on div "0205020160 - Ultrassonografia Pelvica (Ginecologica)" at bounding box center [345, 179] width 671 height 12
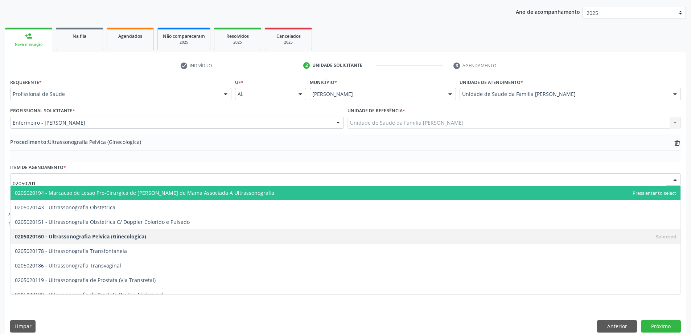
type input "020502018"
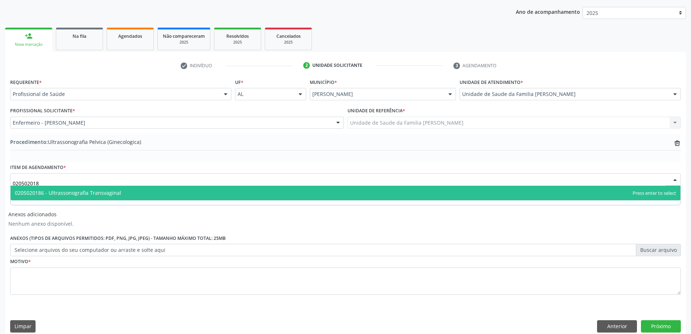
click at [115, 192] on span "0205020186 - Ultrassonografia Transvaginal" at bounding box center [68, 192] width 106 height 7
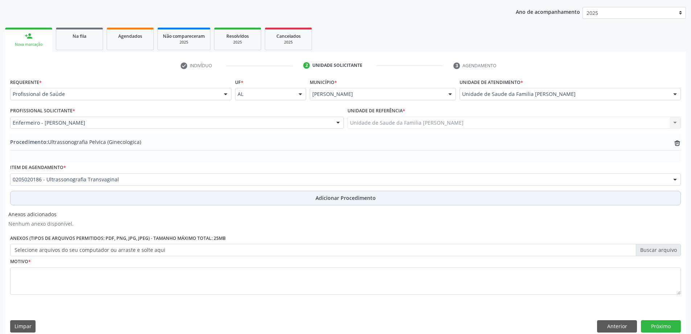
click at [94, 193] on button "Adicionar Procedimento" at bounding box center [345, 198] width 671 height 15
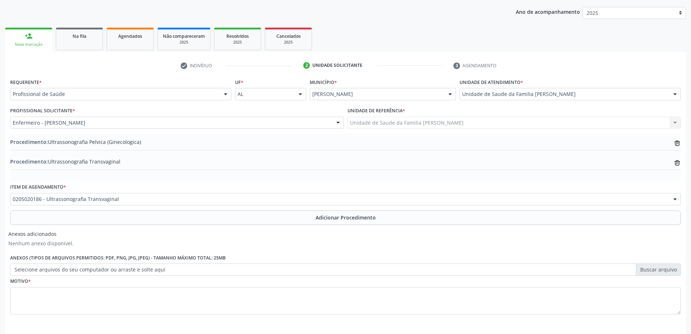
click at [64, 269] on label "Selecione arquivos do seu computador ou arraste e solte aqui" at bounding box center [345, 269] width 671 height 12
click at [64, 269] on input "Selecione arquivos do seu computador ou arraste e solte aqui" at bounding box center [345, 269] width 671 height 12
type input "C:\fakepath\WhatsApp Image 2025-10-13 at 16.03.12.jpeg"
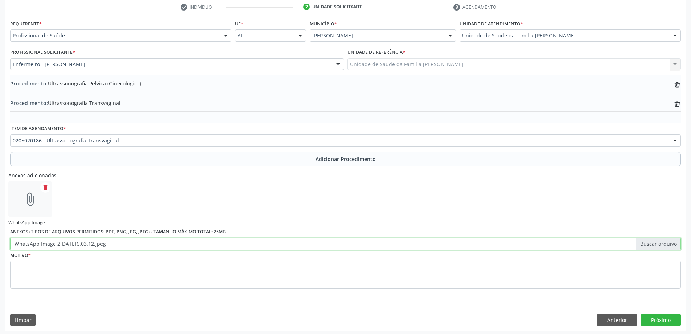
scroll to position [152, 0]
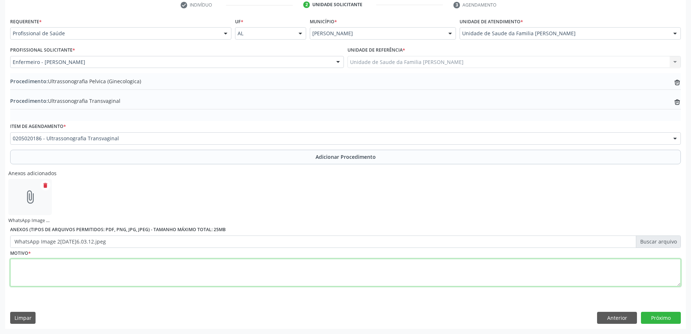
click at [226, 268] on textarea at bounding box center [345, 272] width 671 height 28
type textarea "a"
type textarea "Avaliação"
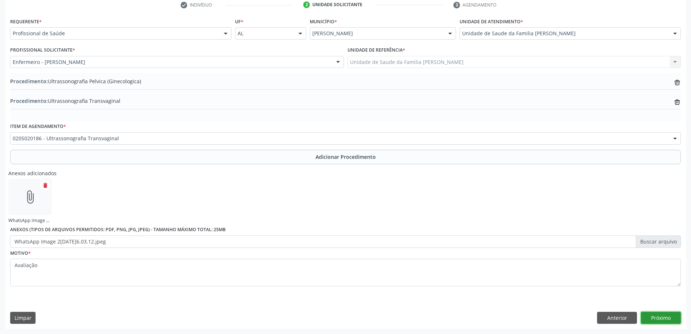
click at [665, 320] on button "Próximo" at bounding box center [661, 317] width 40 height 12
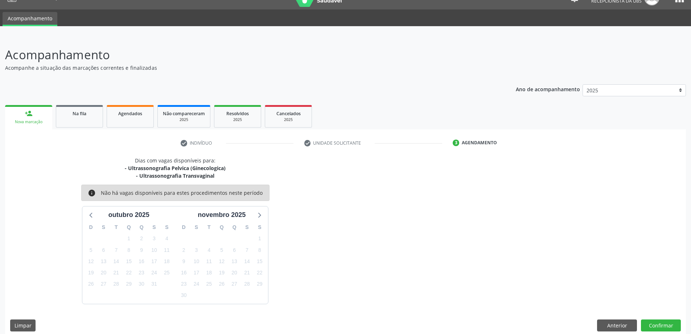
scroll to position [21, 0]
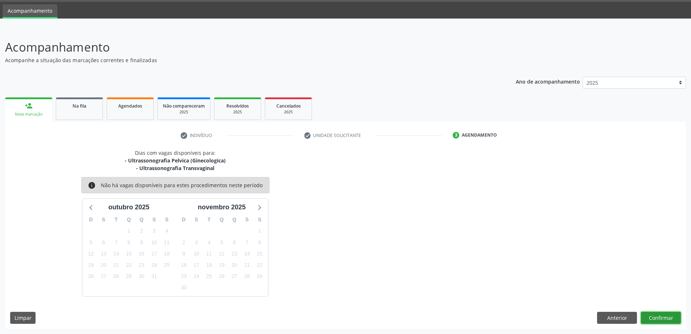
click at [655, 319] on button "Confirmar" at bounding box center [661, 317] width 40 height 12
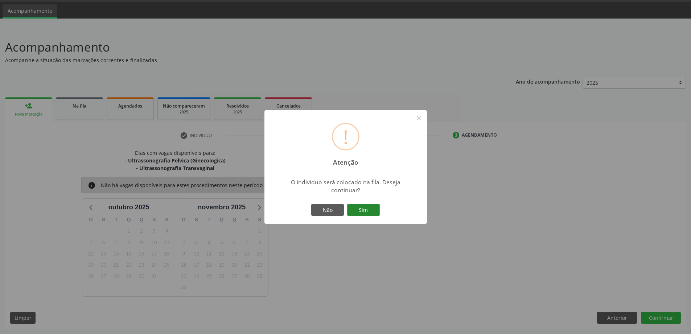
click at [350, 211] on button "Sim" at bounding box center [363, 210] width 33 height 12
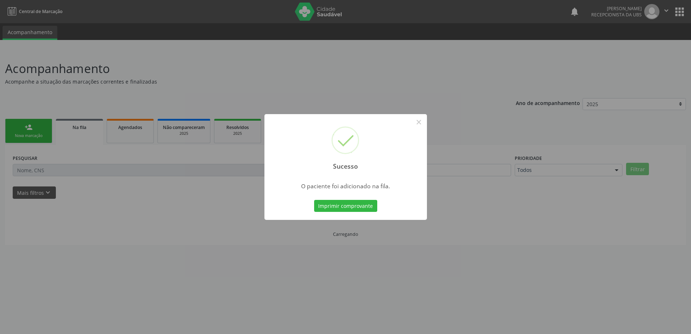
scroll to position [0, 0]
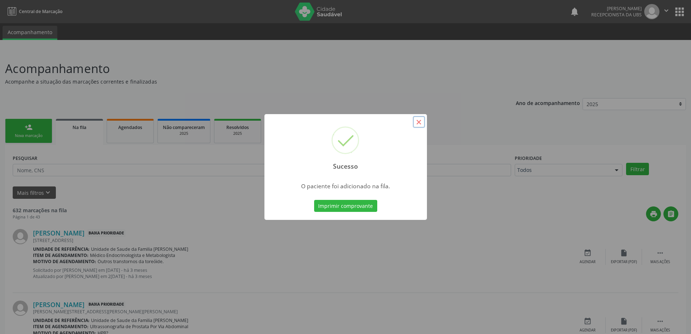
click at [418, 125] on button "×" at bounding box center [419, 122] width 12 height 12
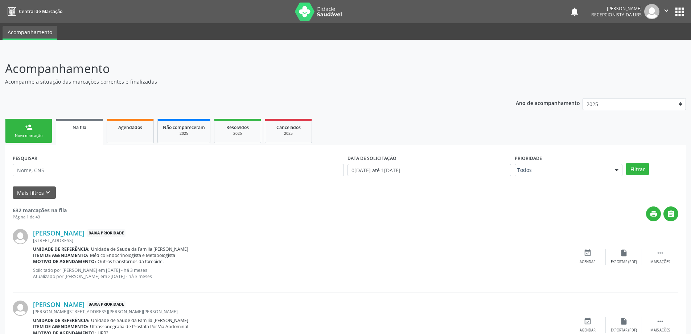
click at [39, 129] on link "person_add Nova marcação" at bounding box center [28, 131] width 47 height 24
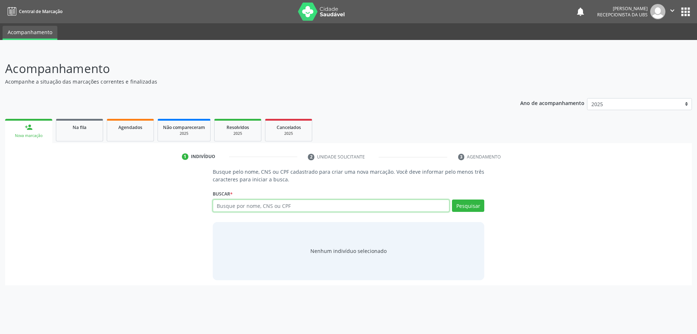
click at [231, 208] on input "text" at bounding box center [331, 205] width 237 height 12
type input "705006811133150"
click at [477, 205] on button "Pesquisar" at bounding box center [468, 205] width 32 height 12
type input "705006811133150"
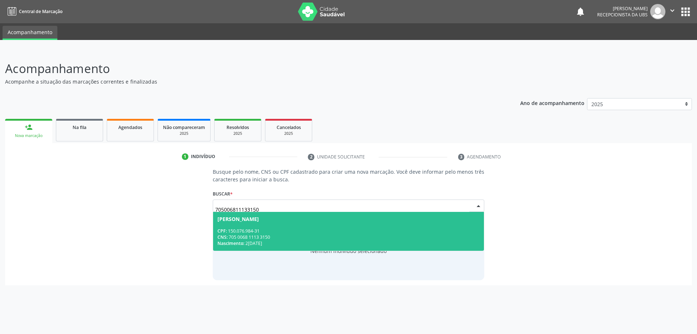
click at [459, 221] on div "Isabelly Nascimento dos Santos" at bounding box center [348, 219] width 262 height 6
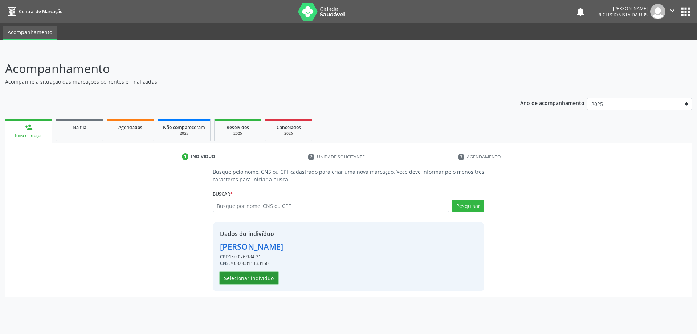
click at [273, 276] on button "Selecionar indivíduo" at bounding box center [249, 278] width 58 height 12
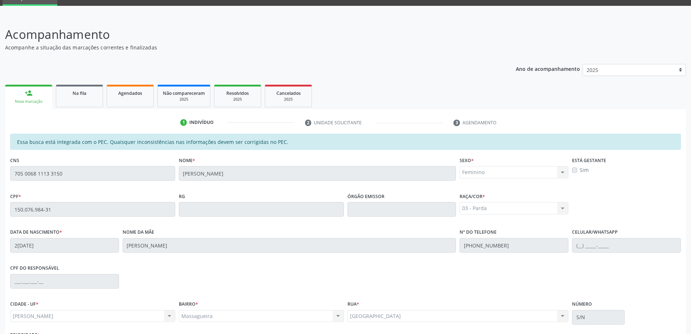
scroll to position [91, 0]
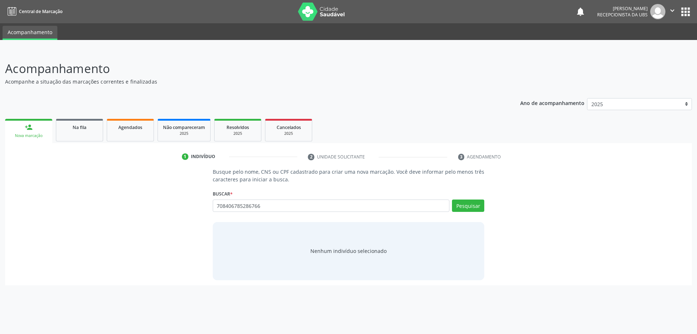
type input "708406785286766"
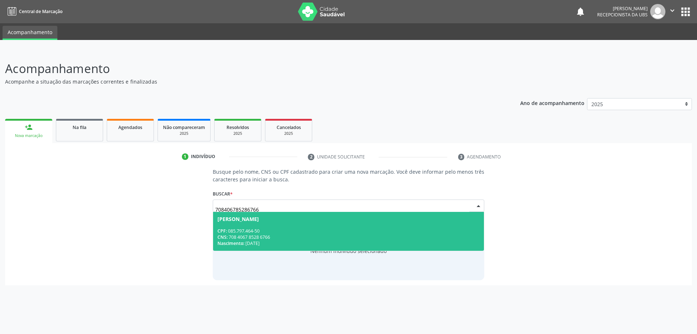
click at [306, 236] on div "CNS: 708 4067 8528 6766" at bounding box center [348, 237] width 262 height 6
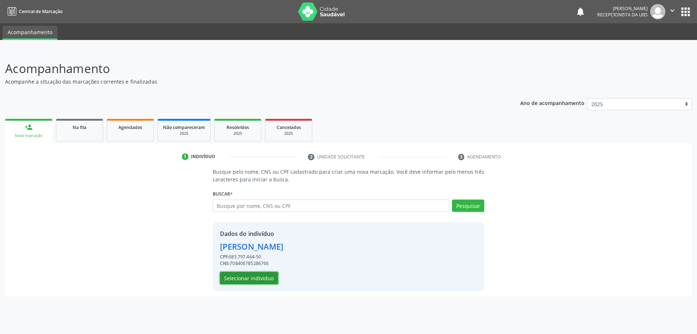
click at [247, 278] on button "Selecionar indivíduo" at bounding box center [249, 278] width 58 height 12
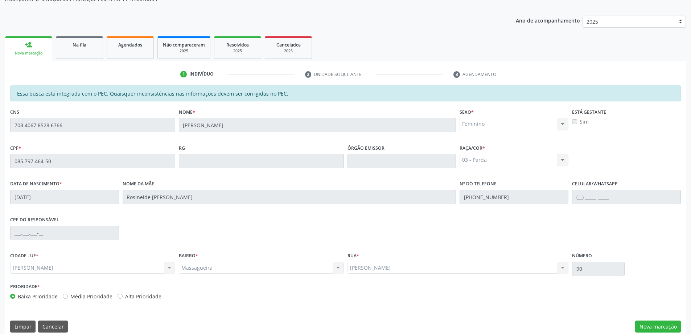
scroll to position [91, 0]
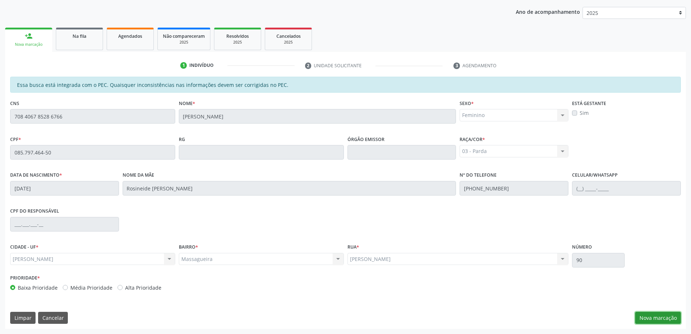
click at [670, 313] on button "Nova marcação" at bounding box center [659, 317] width 46 height 12
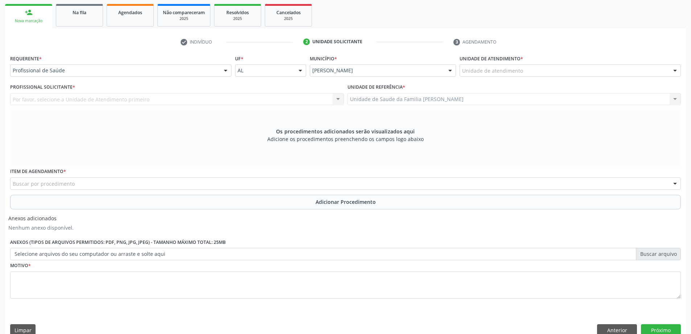
scroll to position [127, 0]
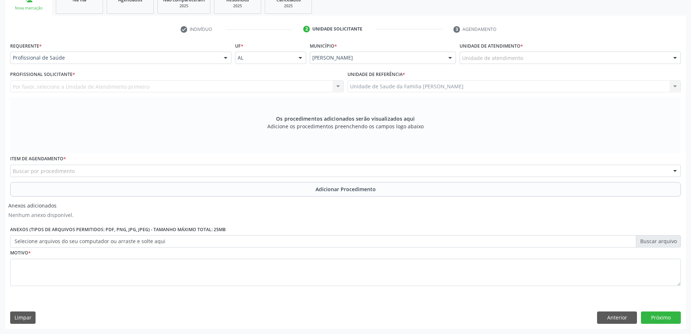
click at [546, 57] on div "Unidade de atendimento" at bounding box center [570, 58] width 221 height 12
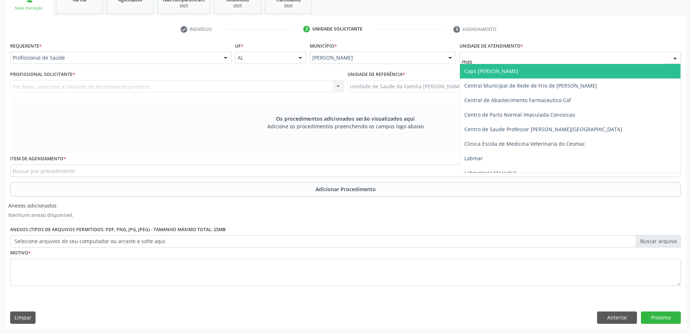
type input "mass"
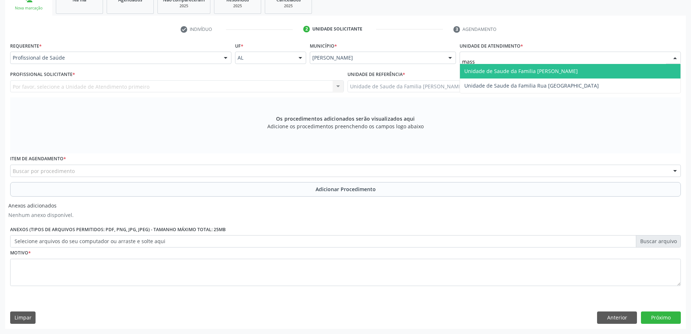
click at [551, 70] on span "Unidade de Saude da Familia [PERSON_NAME]" at bounding box center [522, 71] width 114 height 7
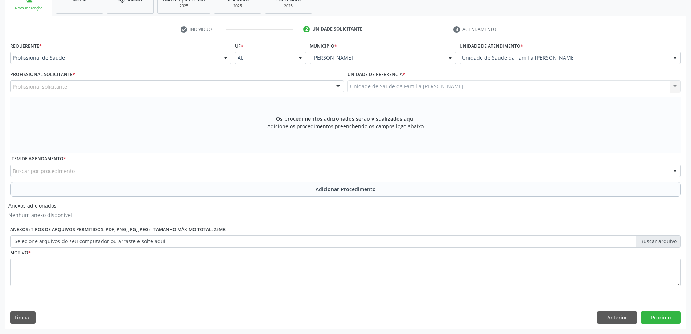
click at [183, 87] on div "Profissional solicitante" at bounding box center [177, 86] width 334 height 12
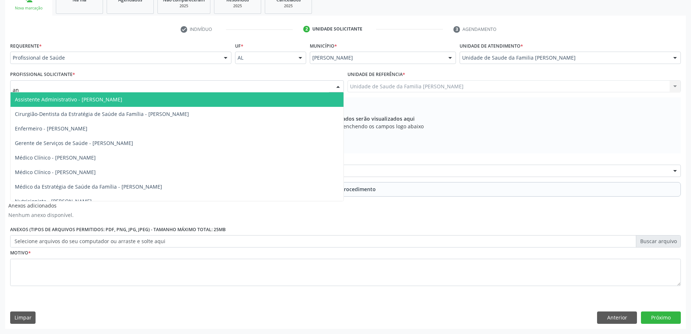
type input "ana"
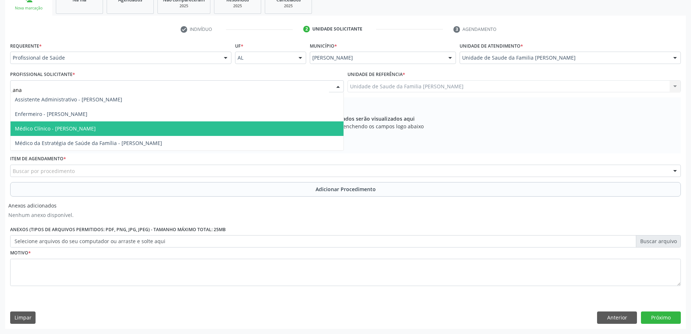
click at [96, 130] on span "Médico Clínico - Ana Beatriz Dantas Conde Lima" at bounding box center [55, 128] width 81 height 7
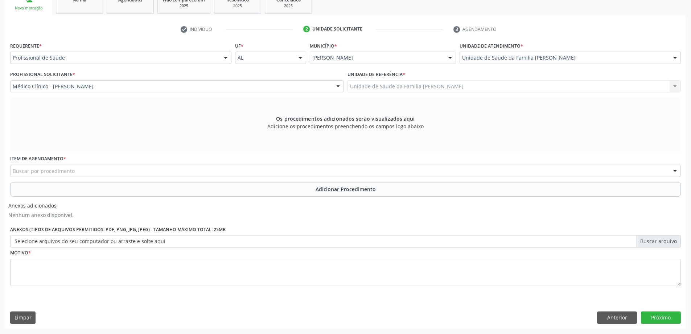
click at [187, 173] on div "Buscar por procedimento" at bounding box center [345, 170] width 671 height 12
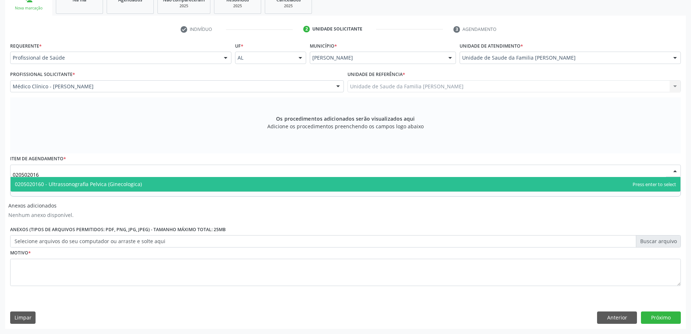
click at [187, 180] on span "0205020160 - Ultrassonografia Pelvica (Ginecologica)" at bounding box center [346, 184] width 670 height 15
type input "020502016"
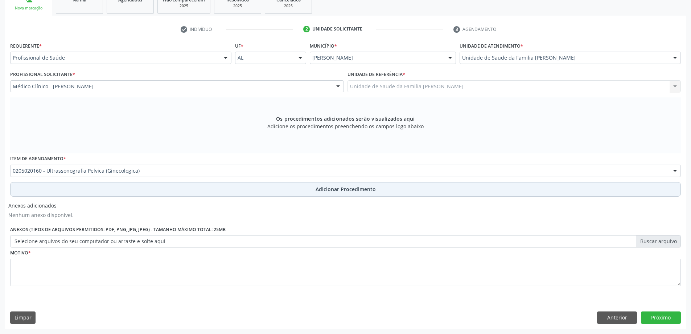
click at [181, 195] on button "Adicionar Procedimento" at bounding box center [345, 189] width 671 height 15
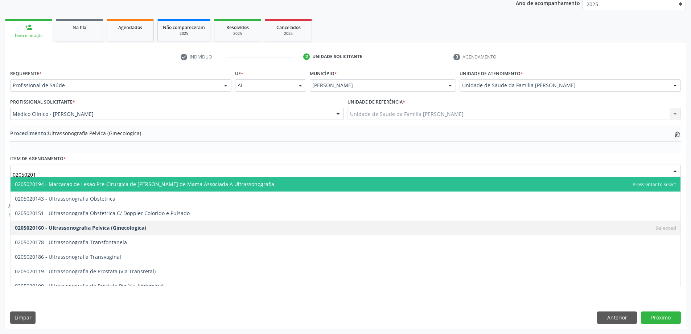
type input "020502018"
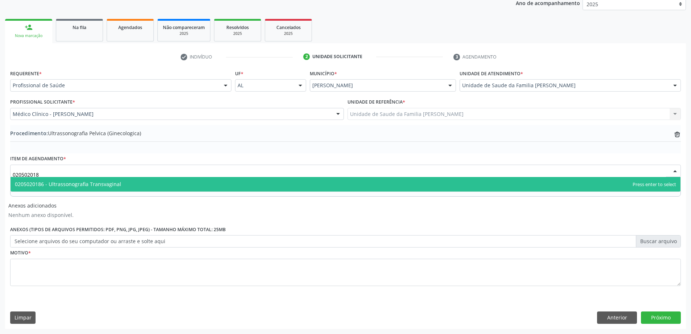
click at [167, 183] on span "0205020186 - Ultrassonografia Transvaginal" at bounding box center [346, 184] width 670 height 15
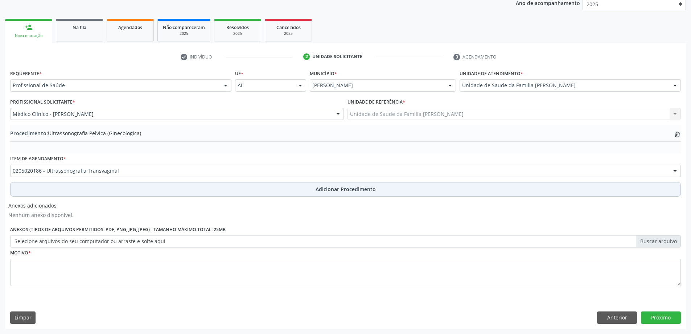
click at [167, 193] on button "Adicionar Procedimento" at bounding box center [345, 189] width 671 height 15
